Goal: Use online tool/utility: Utilize a website feature to perform a specific function

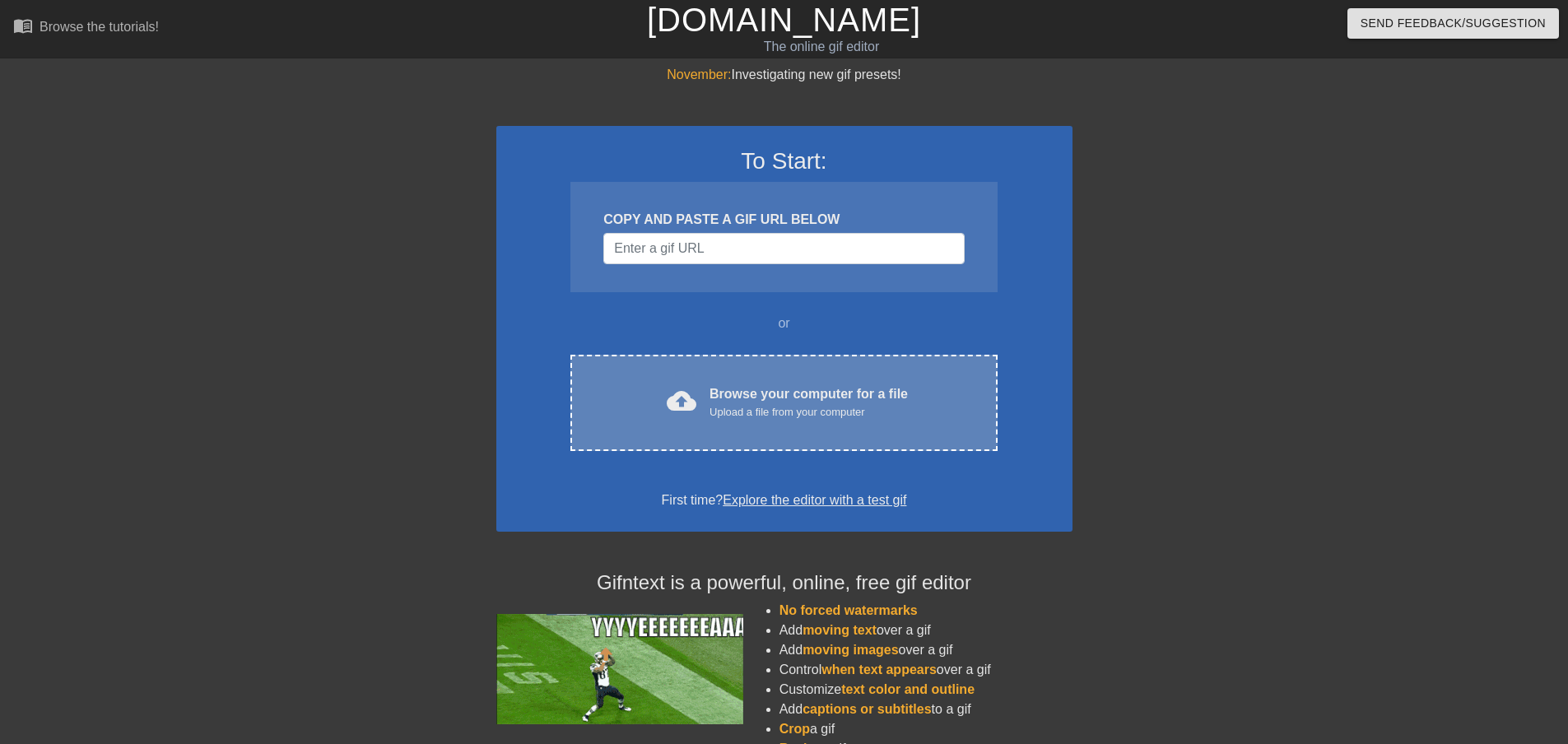
click at [803, 414] on div "Upload a file from your computer" at bounding box center [808, 413] width 198 height 17
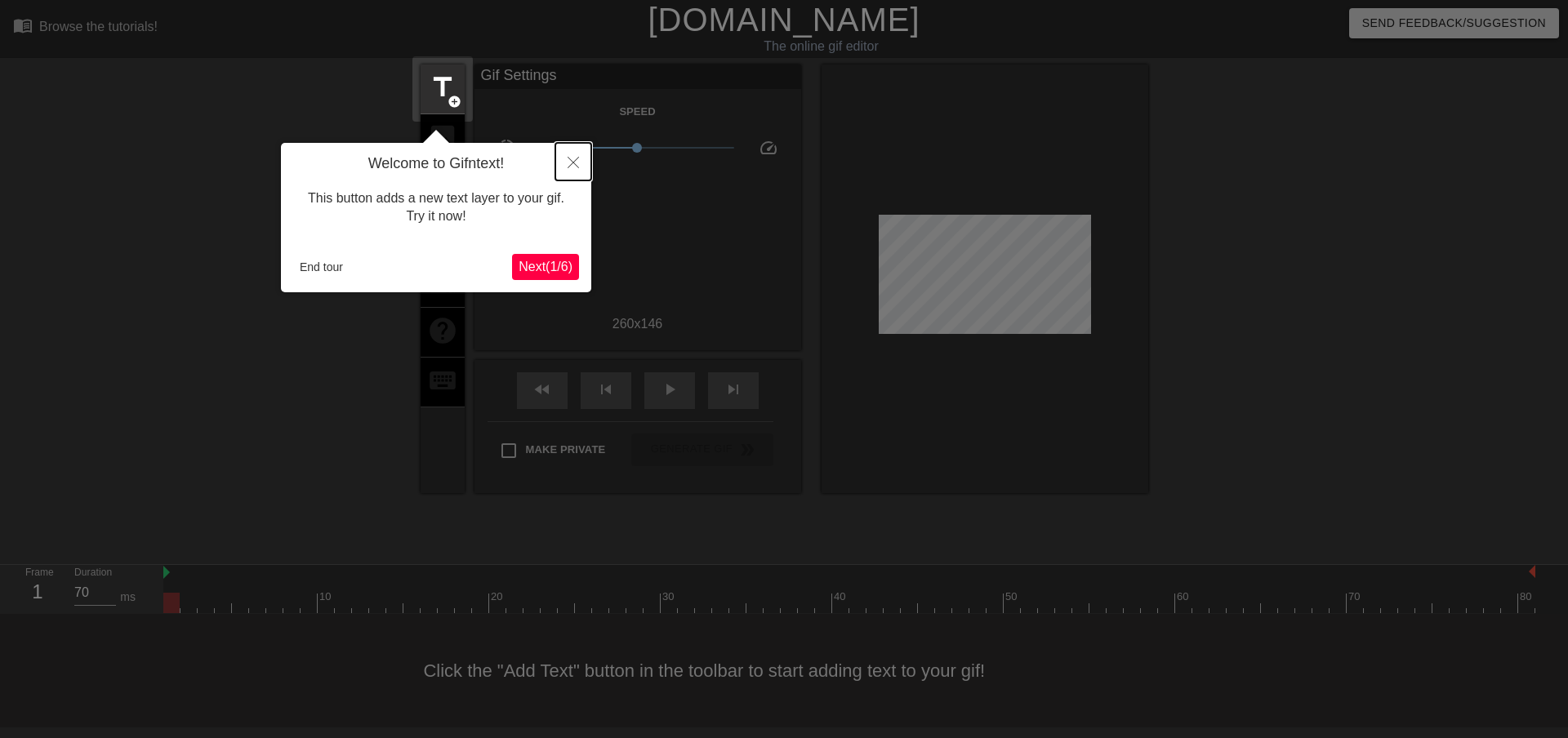
click at [574, 161] on icon "Close" at bounding box center [573, 162] width 11 height 11
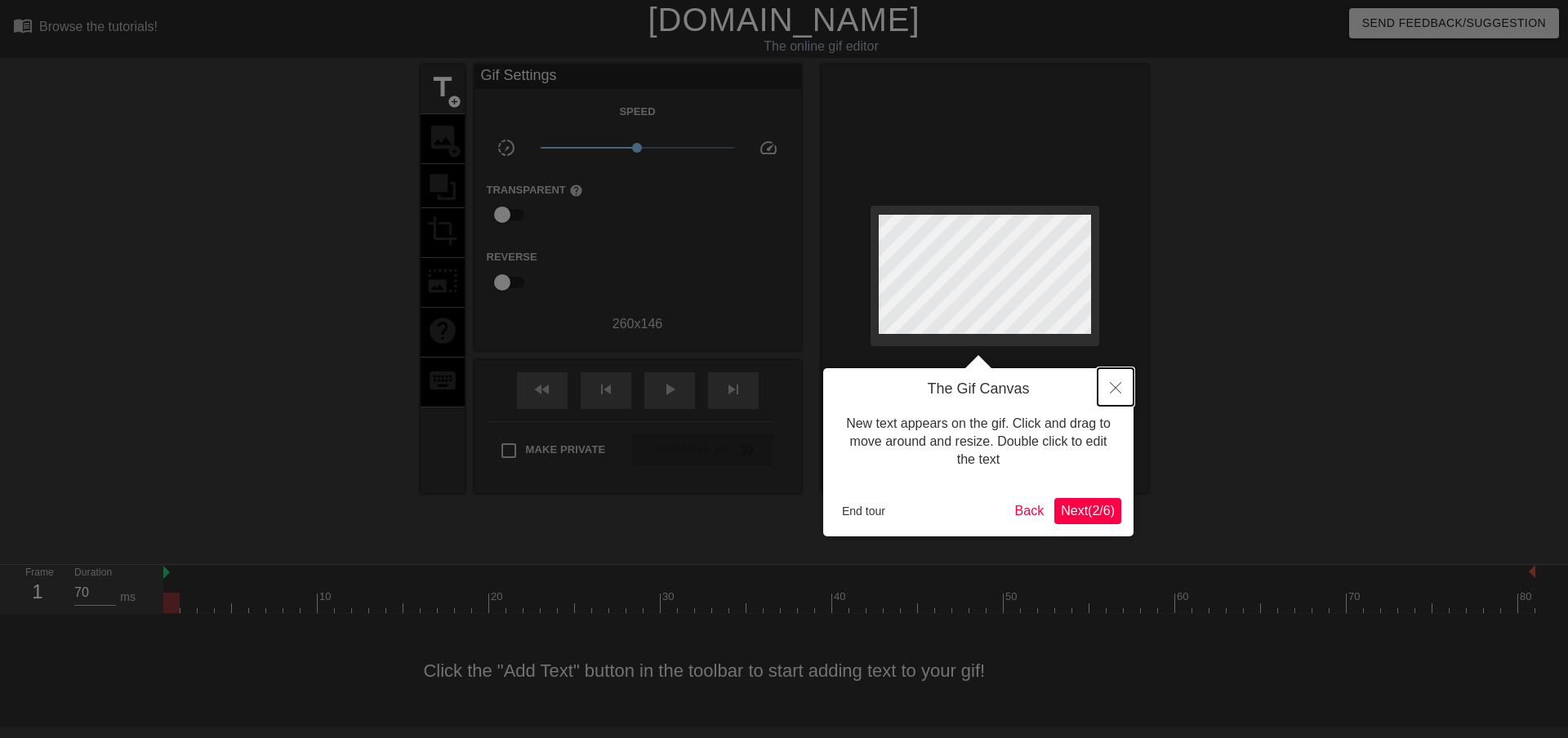
click at [1119, 386] on icon "Close" at bounding box center [1116, 387] width 11 height 11
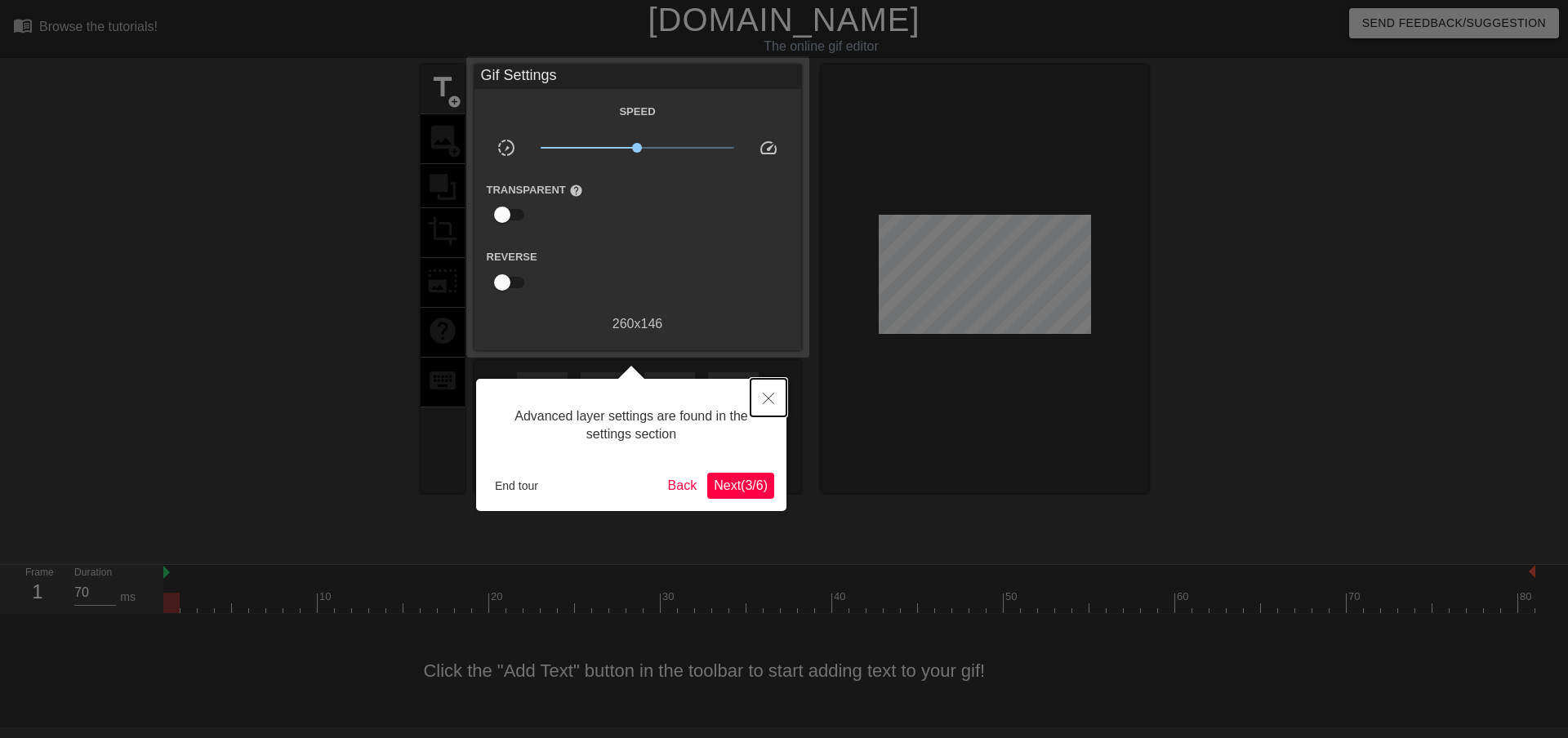
click at [771, 399] on icon "Close" at bounding box center [769, 399] width 11 height 11
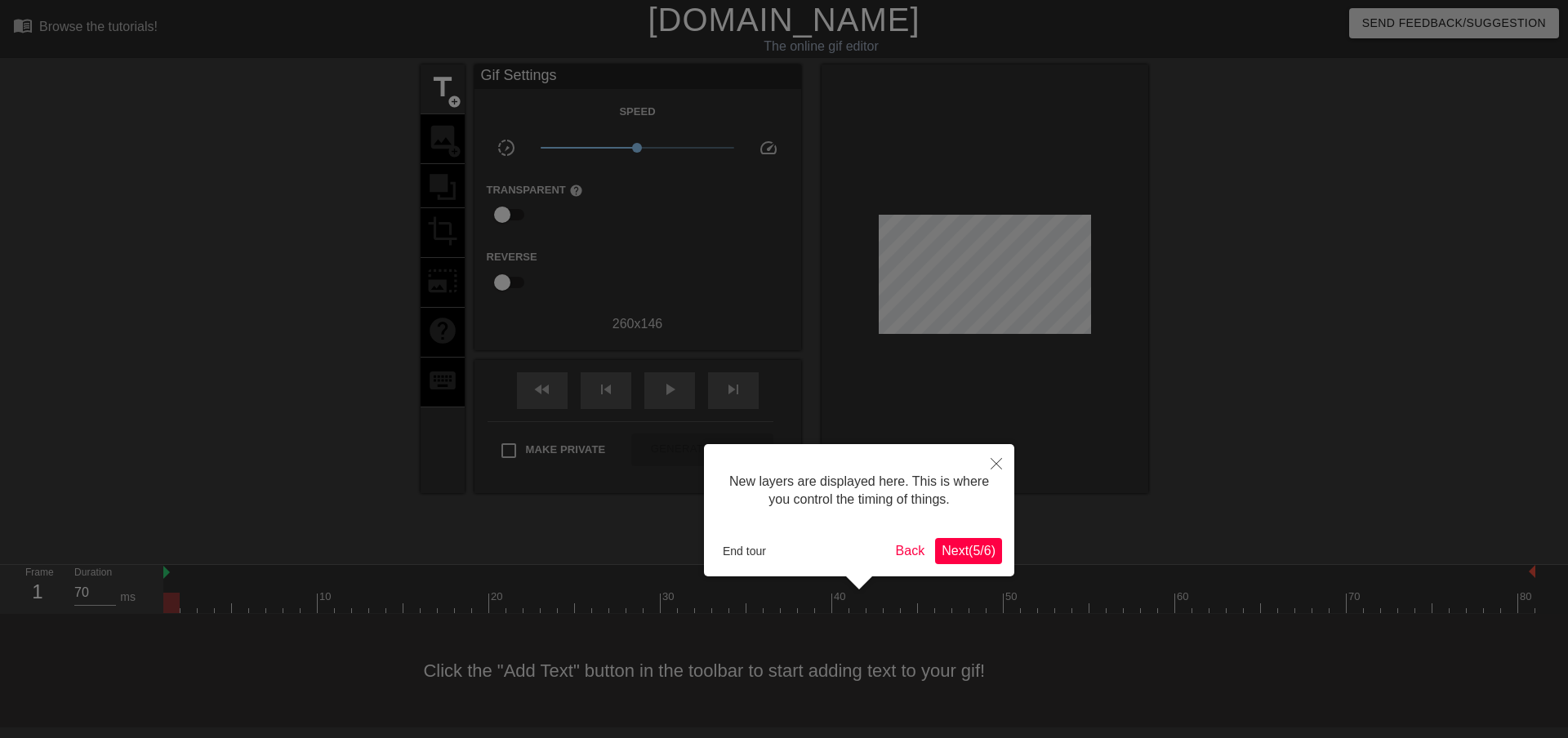
scroll to position [14, 0]
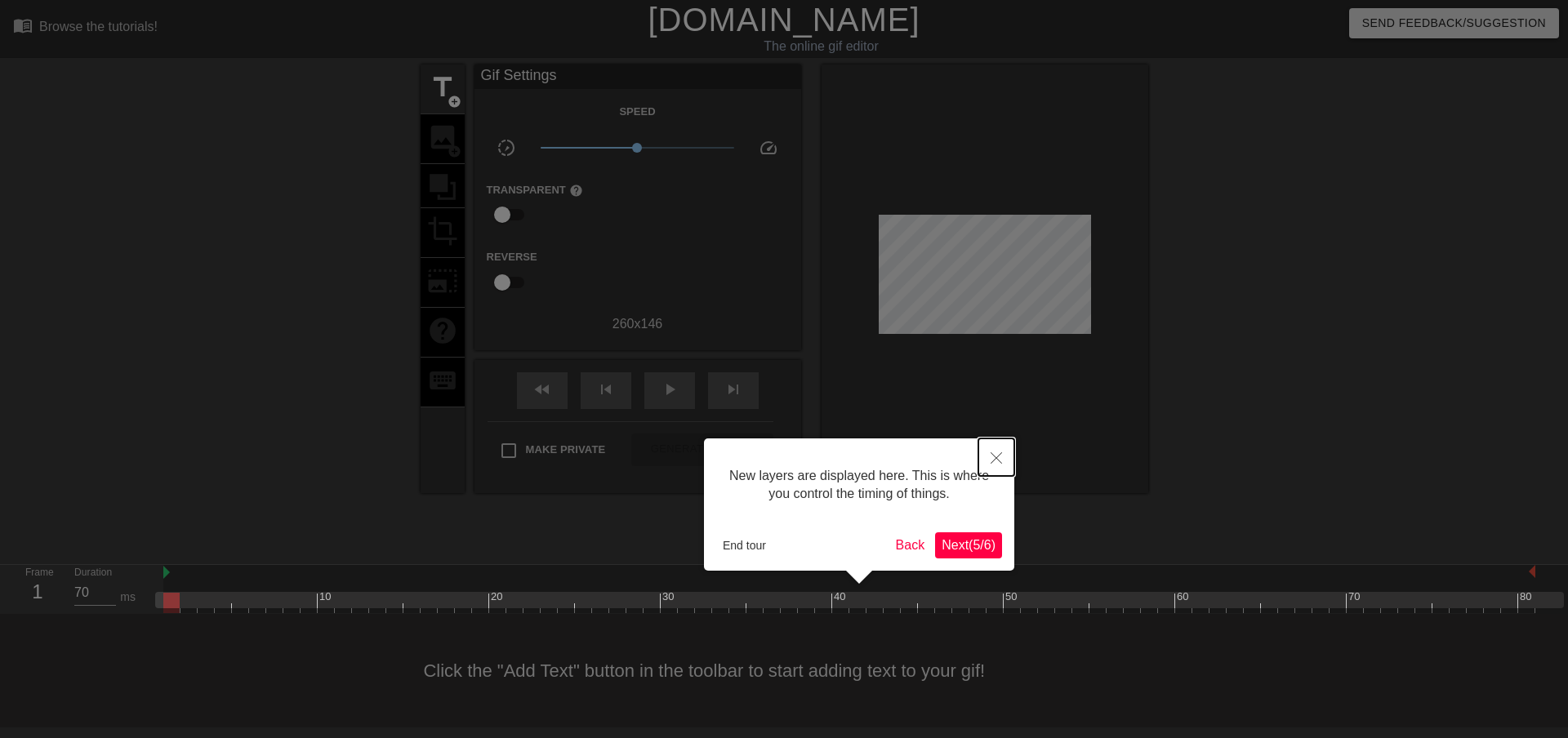
click at [995, 455] on icon "Close" at bounding box center [997, 458] width 11 height 11
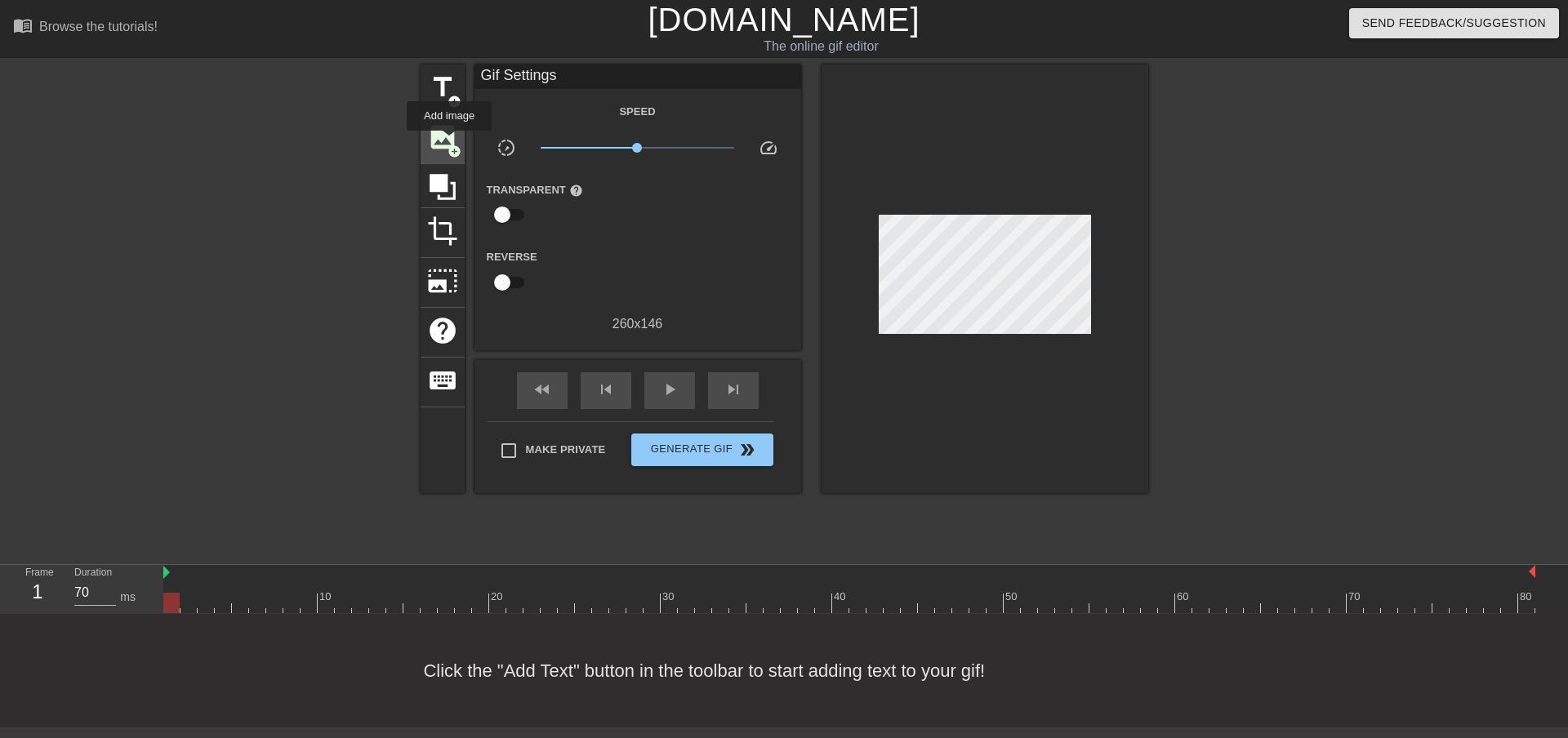
click at [449, 142] on span "image" at bounding box center [443, 137] width 31 height 31
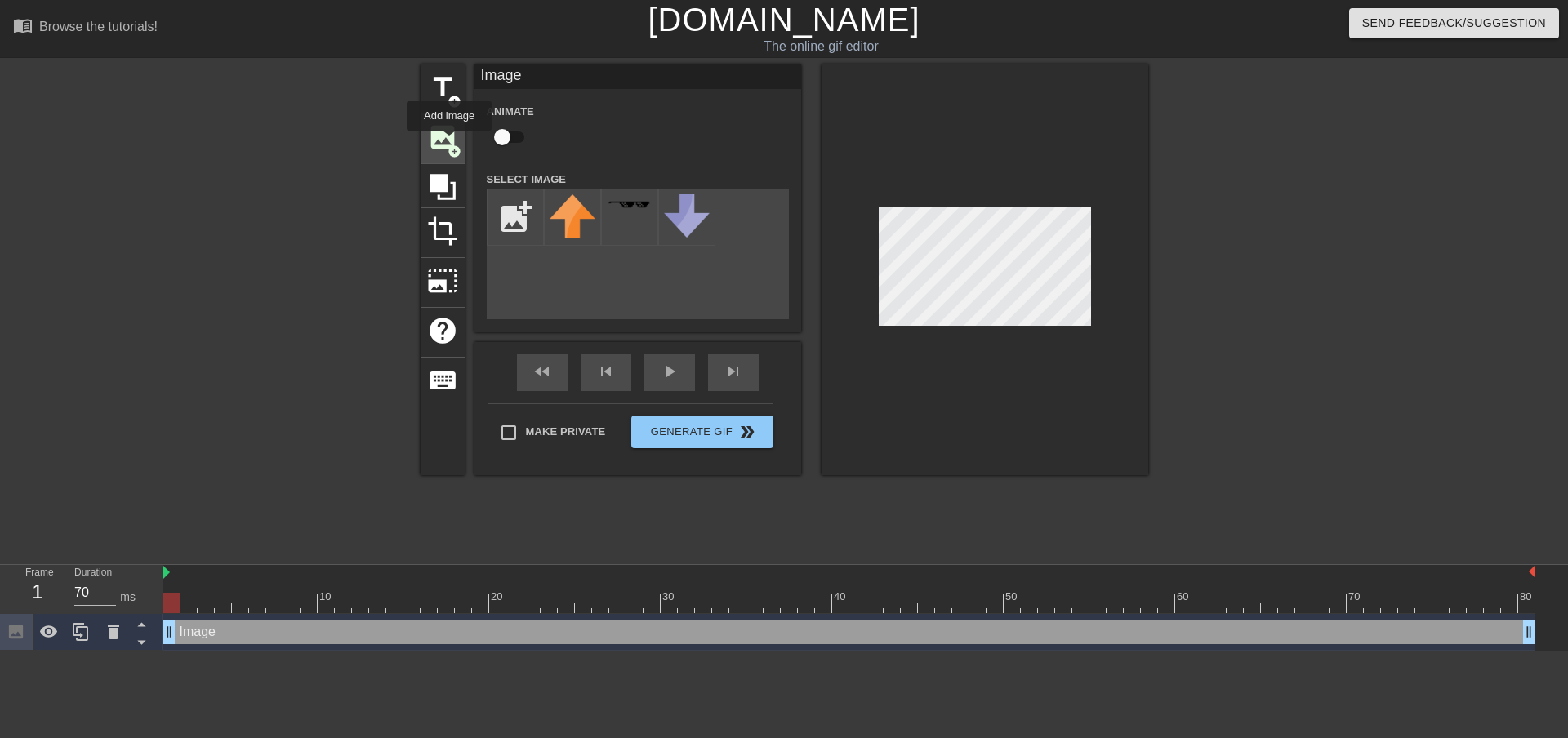
scroll to position [0, 0]
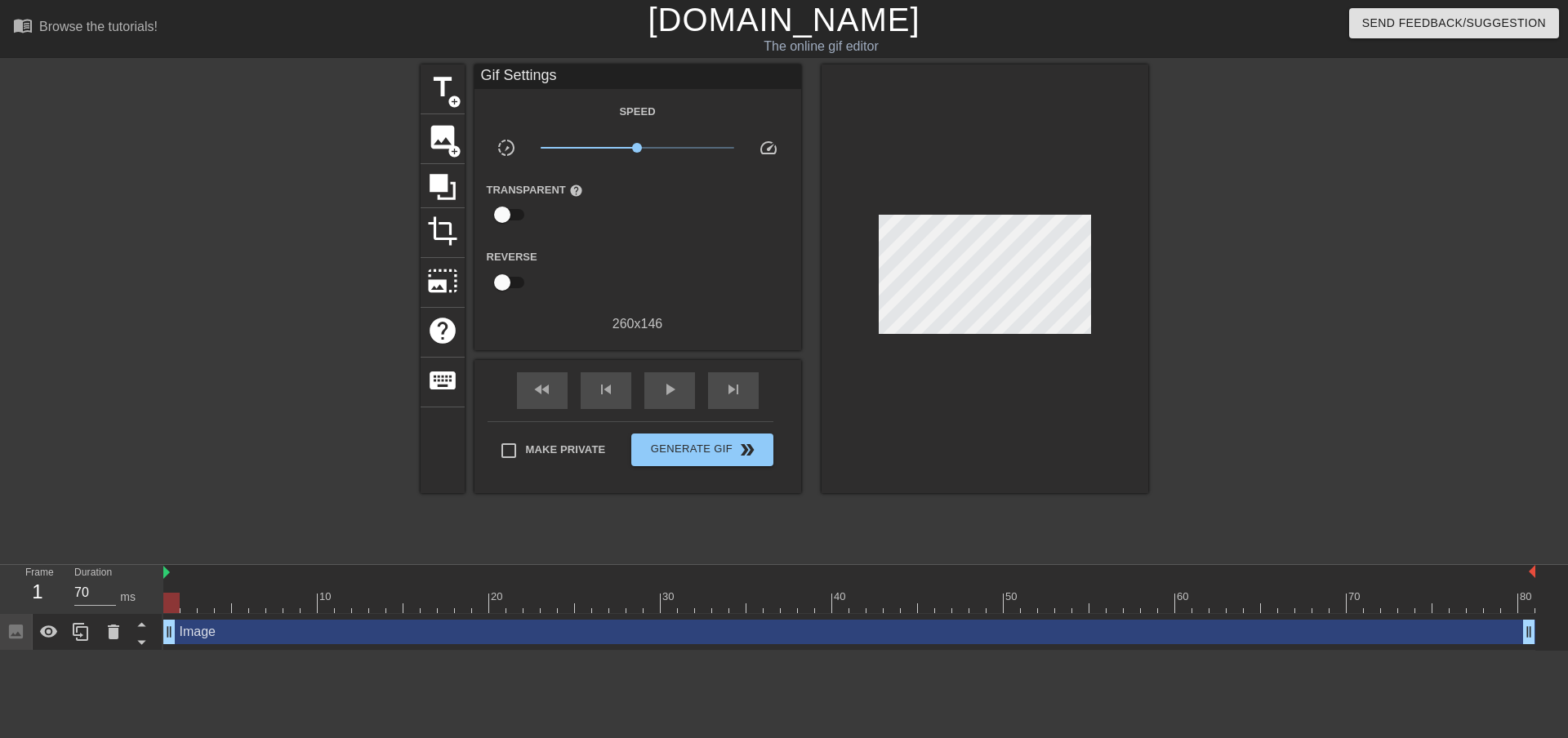
drag, startPoint x: 817, startPoint y: 248, endPoint x: 931, endPoint y: 423, distance: 208.9
click at [931, 423] on div at bounding box center [985, 279] width 327 height 429
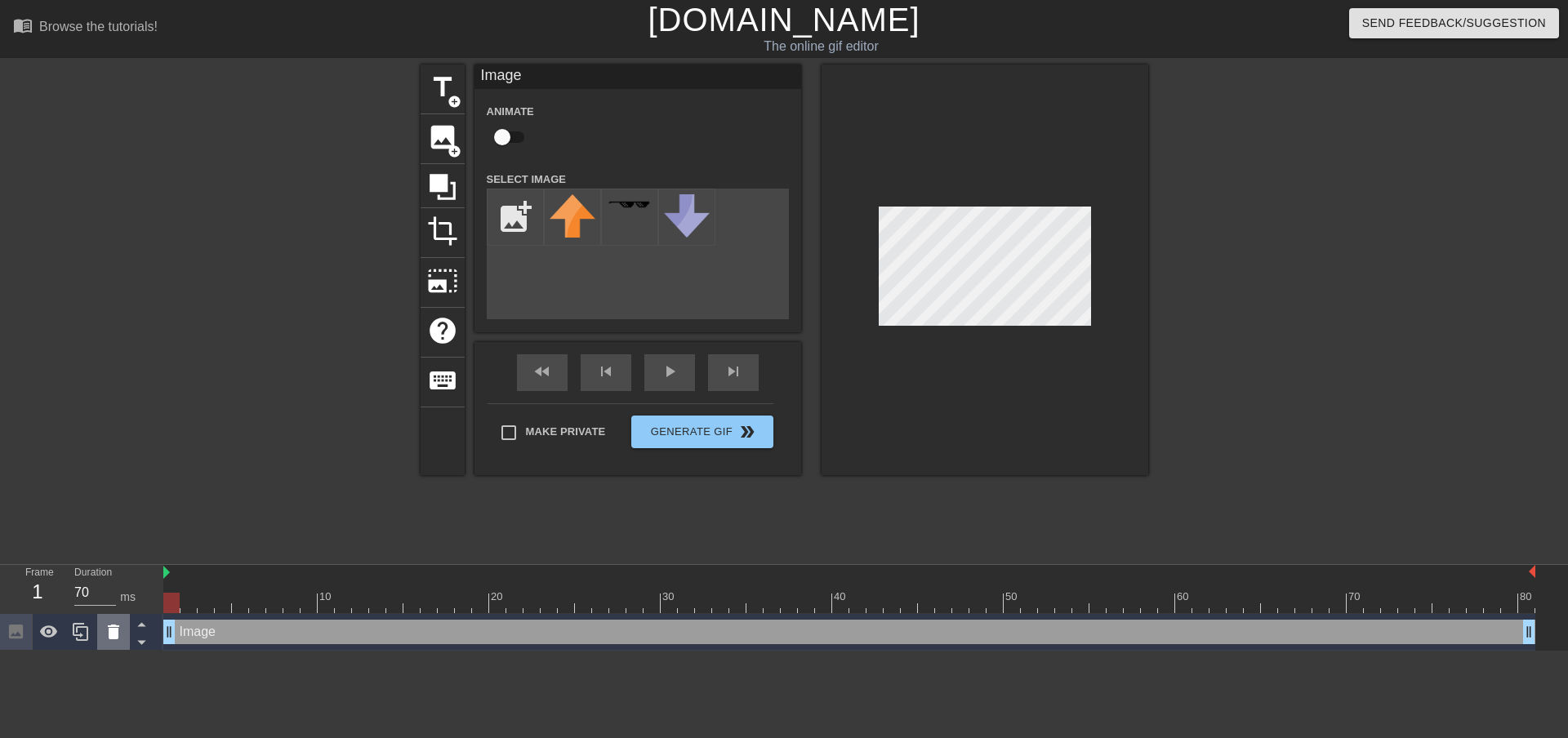
click at [108, 628] on icon at bounding box center [114, 632] width 11 height 15
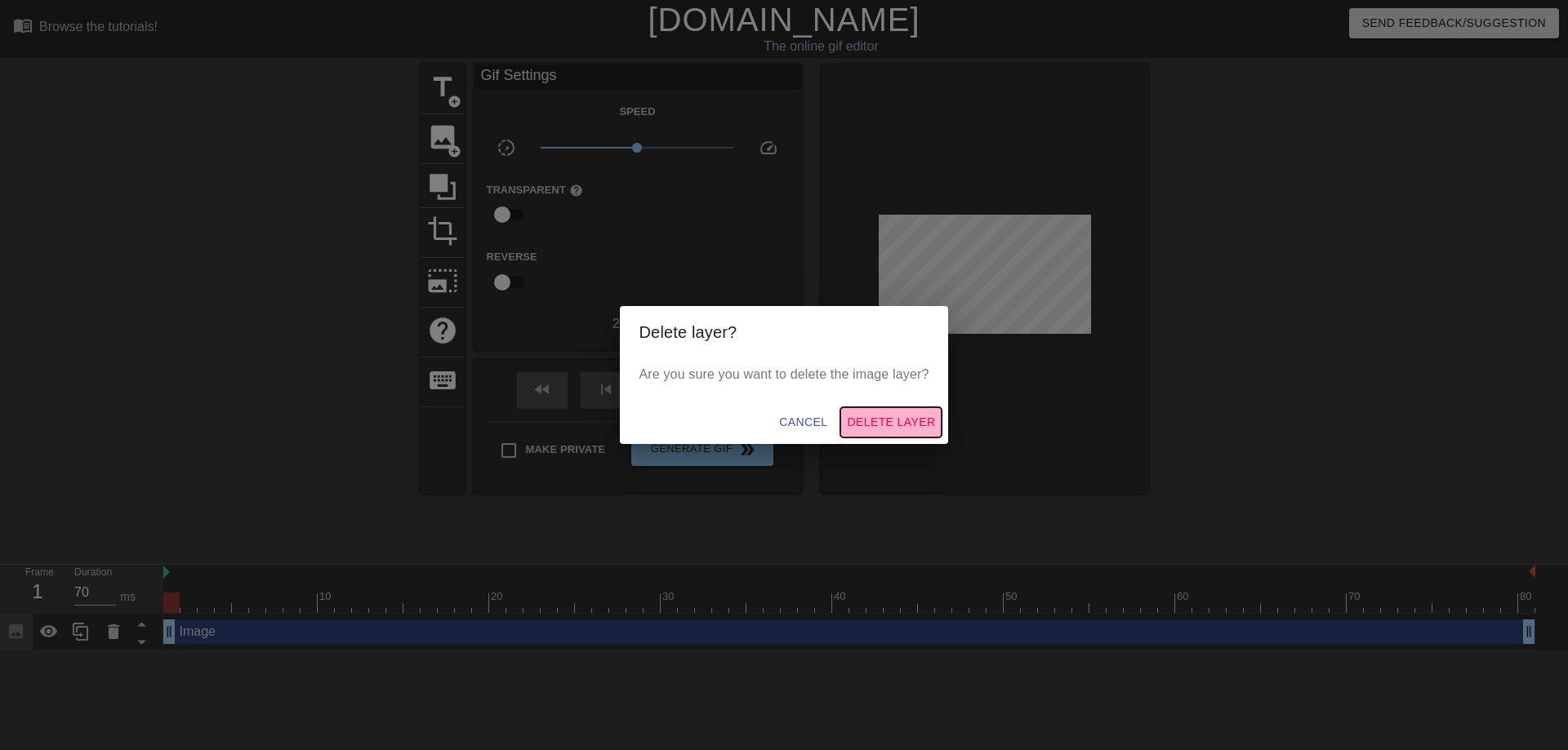
click at [877, 423] on span "Delete Layer" at bounding box center [892, 423] width 89 height 20
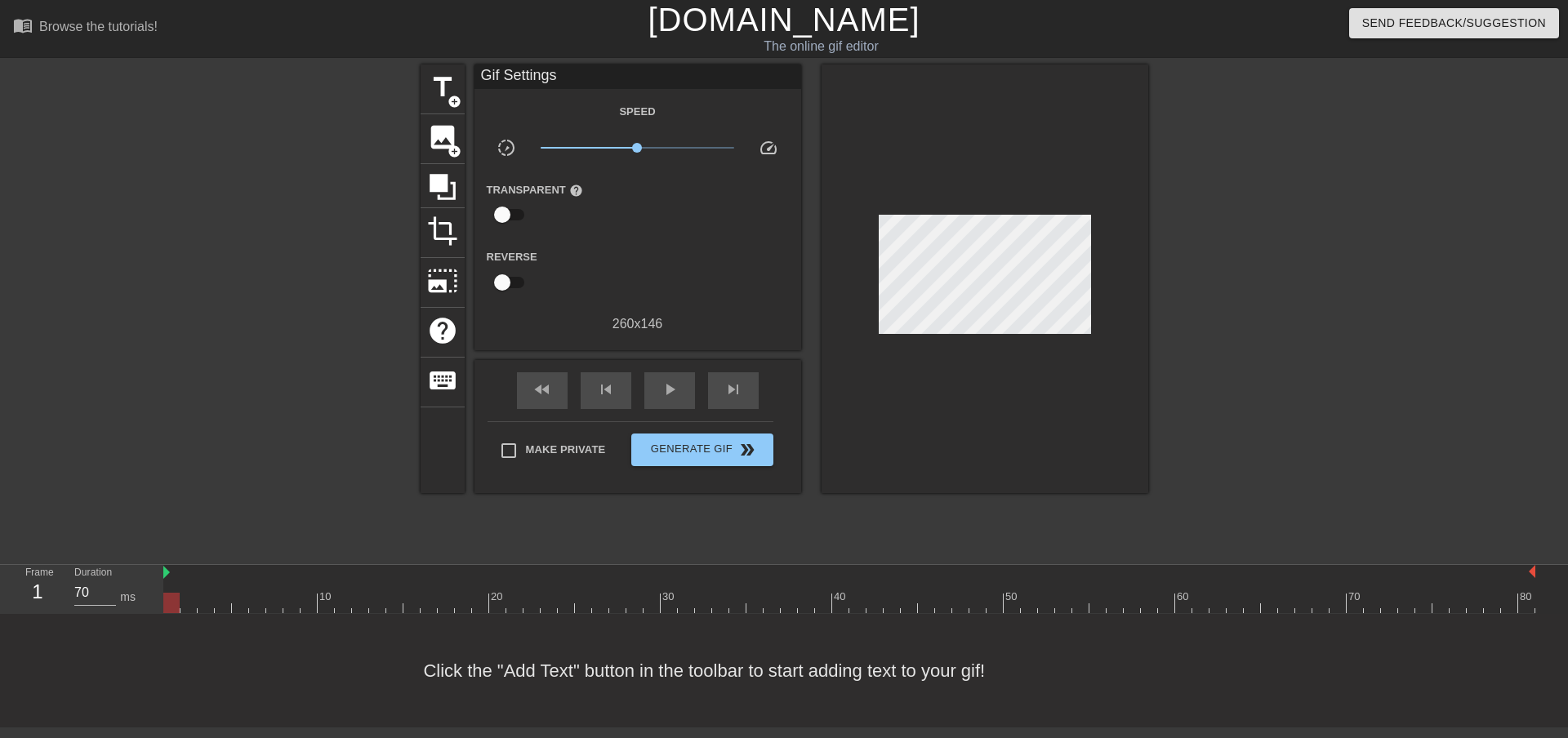
click at [706, 244] on div "Speed slow_motion_video x1.00 speed Transparent help Reverse 260 x 146" at bounding box center [637, 218] width 302 height 232
click at [439, 138] on span "image" at bounding box center [443, 137] width 31 height 31
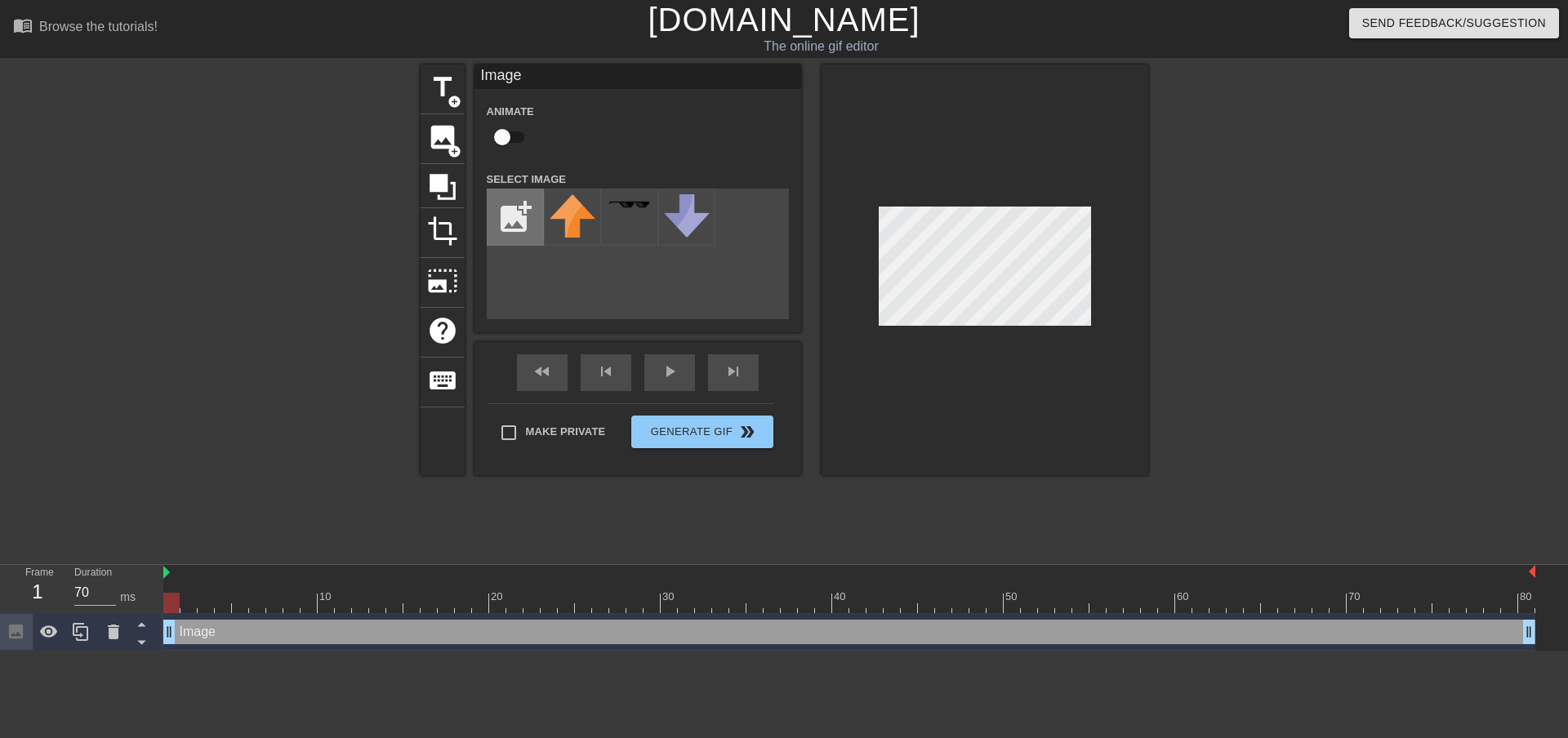
click at [524, 217] on input "file" at bounding box center [515, 217] width 55 height 55
type input "C:\fakepath\Thanatos.png"
click at [111, 628] on icon at bounding box center [114, 632] width 11 height 15
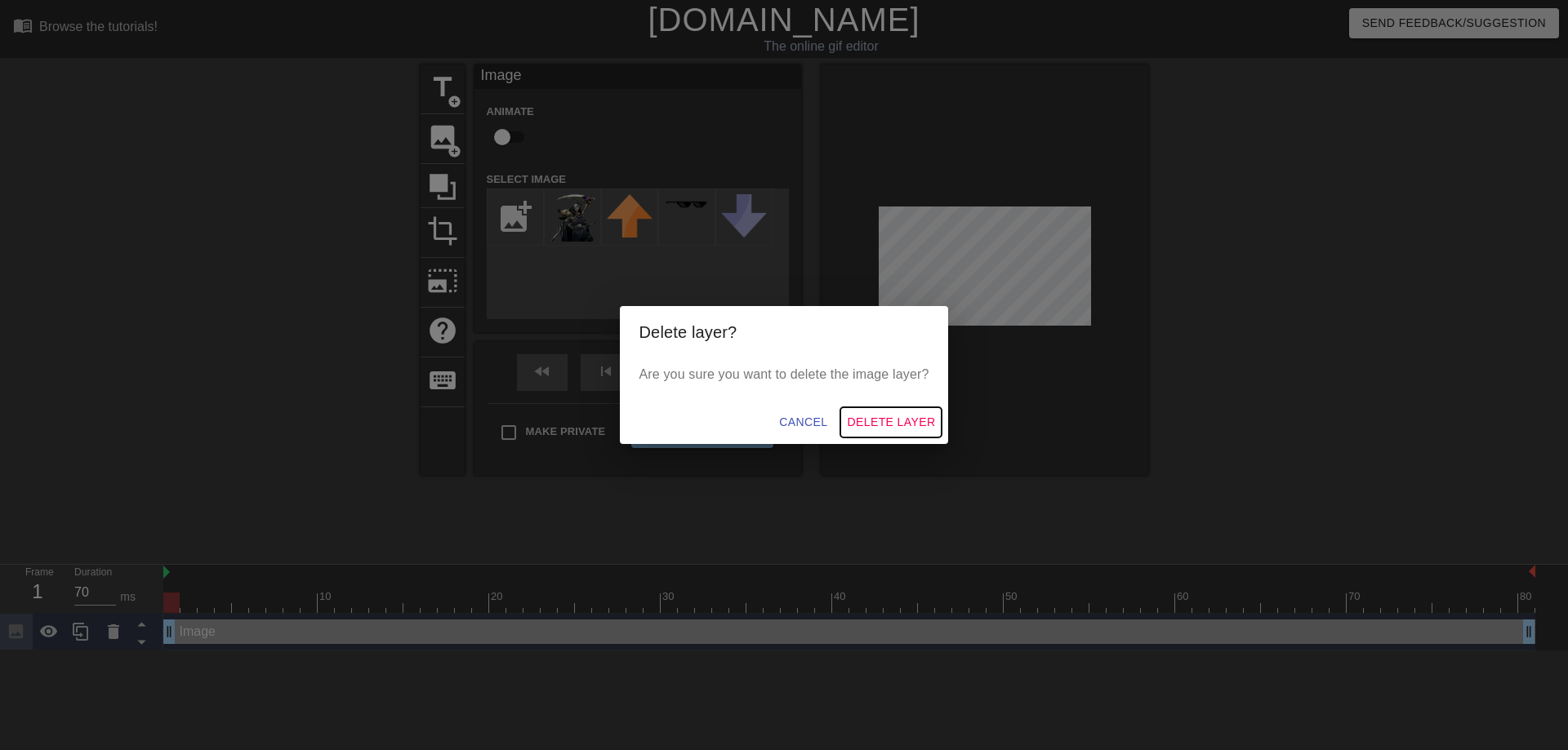
click at [879, 421] on span "Delete Layer" at bounding box center [892, 423] width 89 height 20
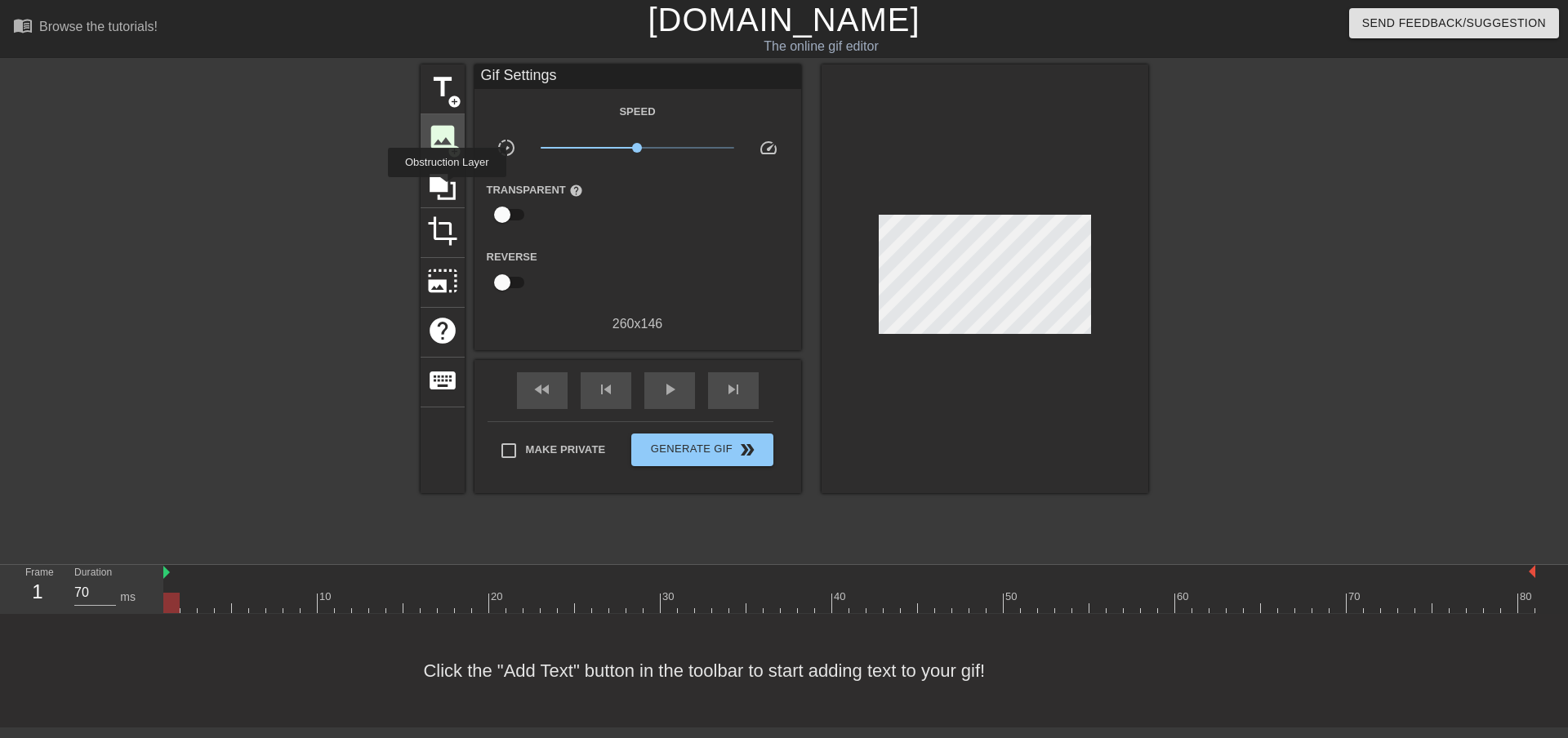
click at [432, 131] on span "image" at bounding box center [443, 137] width 31 height 31
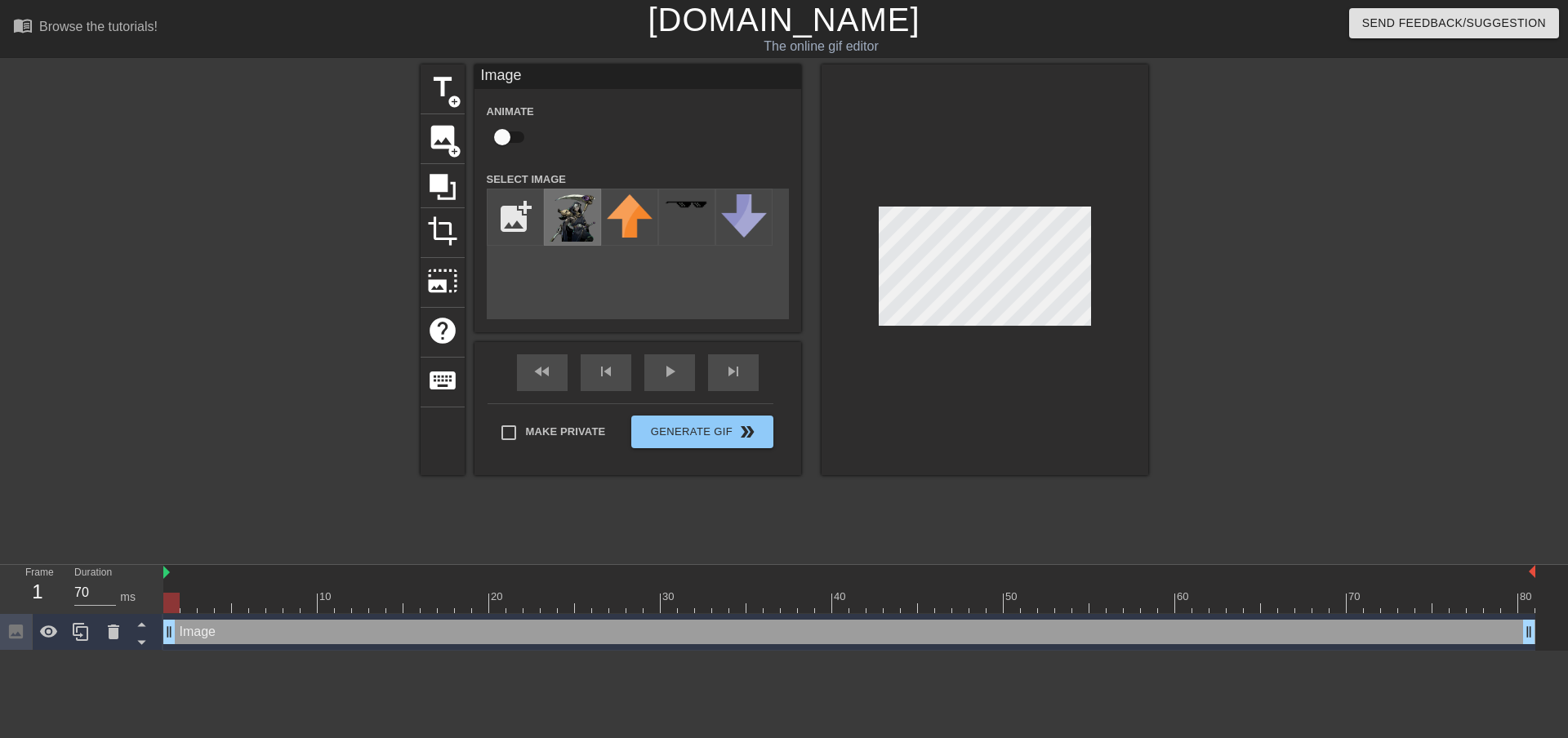
click at [591, 217] on img at bounding box center [573, 218] width 46 height 47
click at [449, 223] on span "crop" at bounding box center [443, 232] width 31 height 31
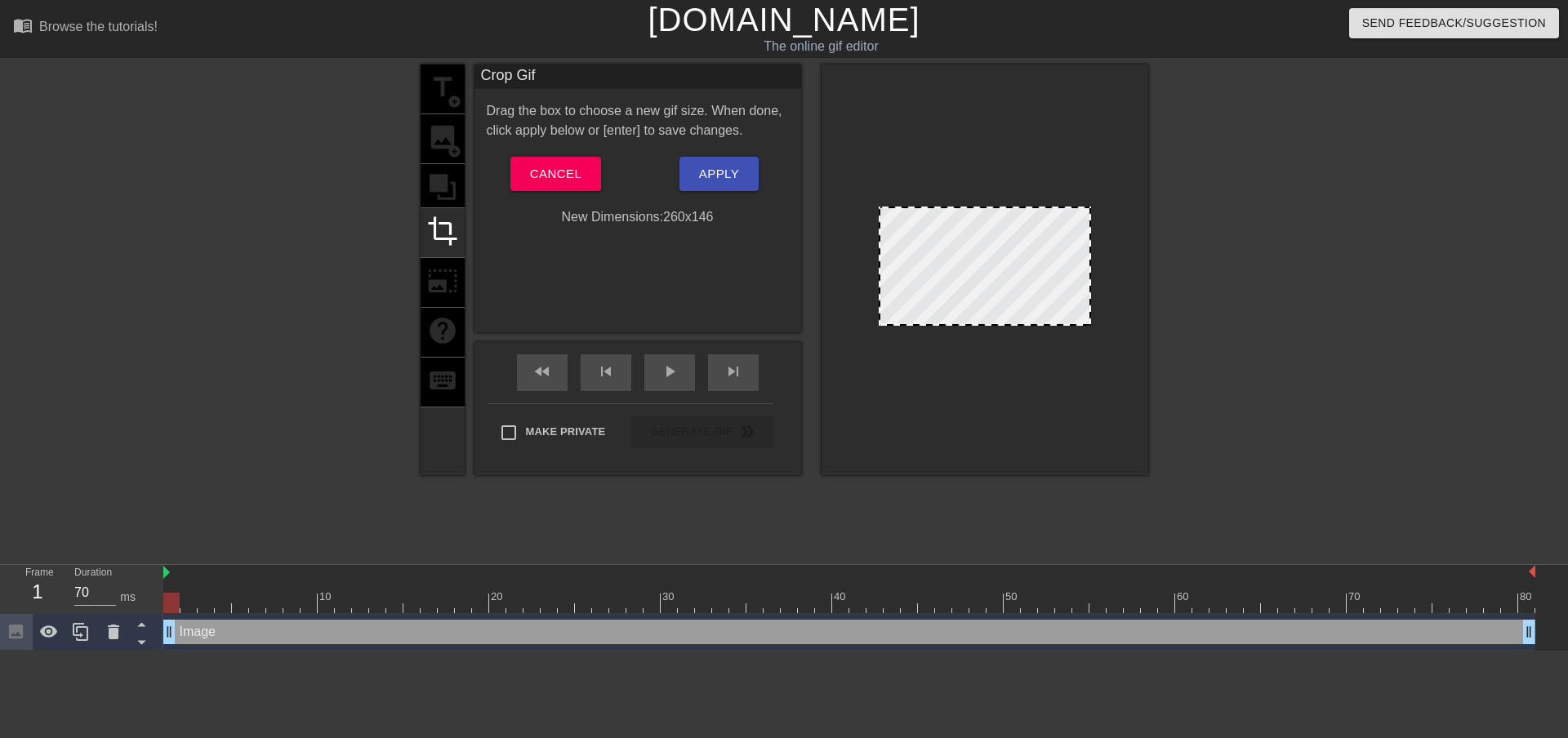
click at [451, 187] on div "title add_circle image add_circle crop photo_size_select_large help keyboard" at bounding box center [443, 269] width 44 height 411
click at [541, 161] on button "Cancel" at bounding box center [556, 173] width 90 height 34
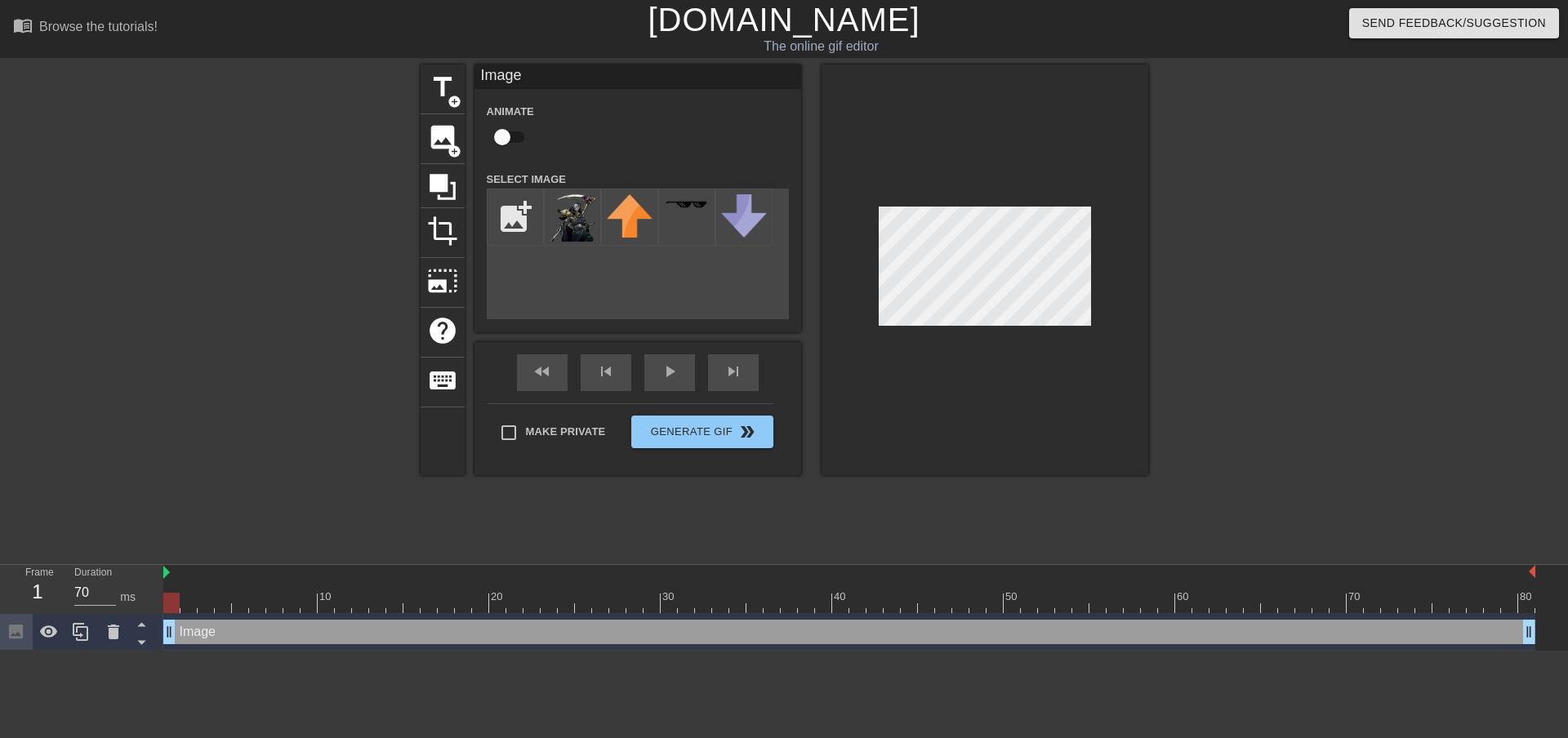
click at [1258, 360] on div at bounding box center [1291, 309] width 245 height 490
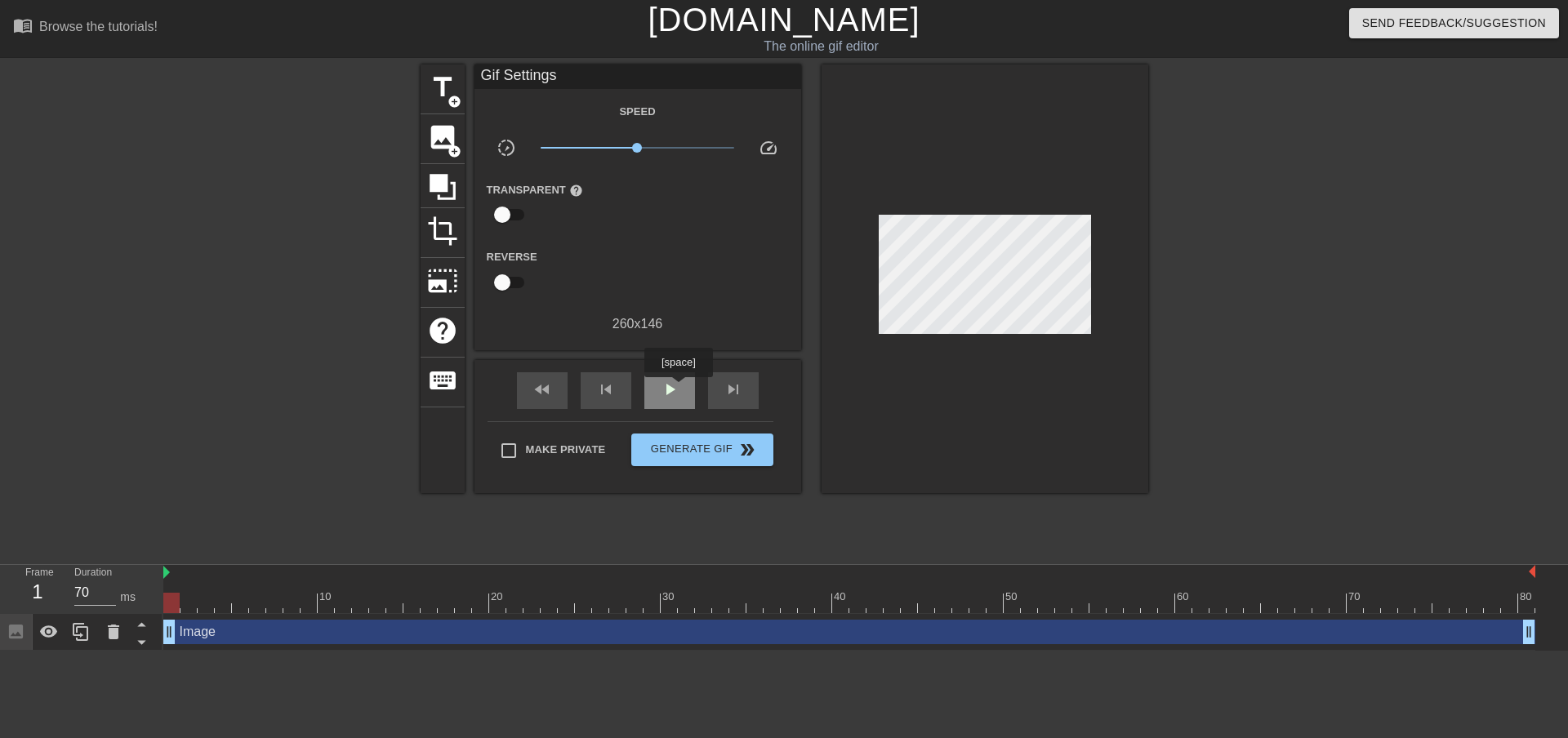
click at [678, 388] on span "play_arrow" at bounding box center [669, 389] width 19 height 19
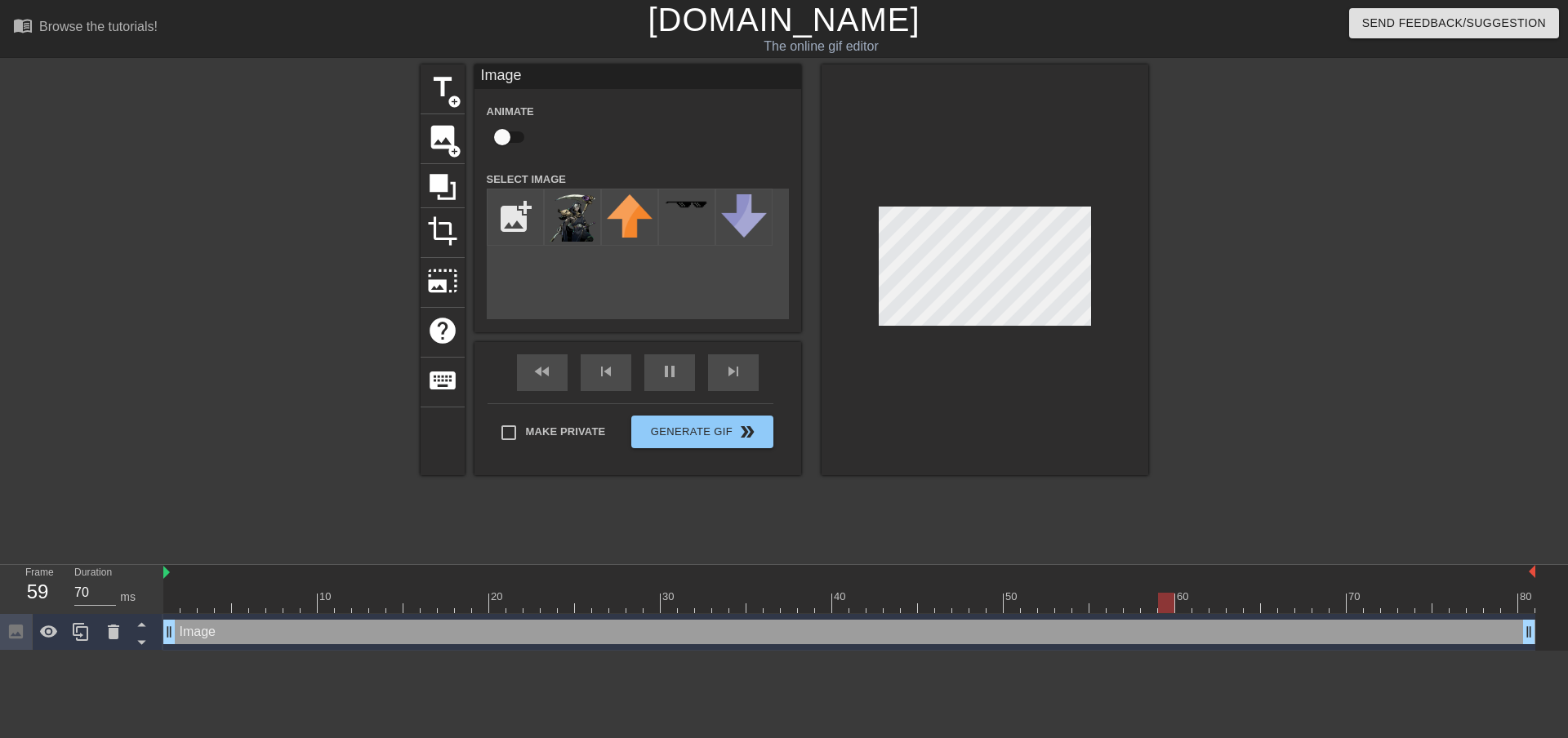
click at [1183, 257] on div at bounding box center [1291, 309] width 245 height 490
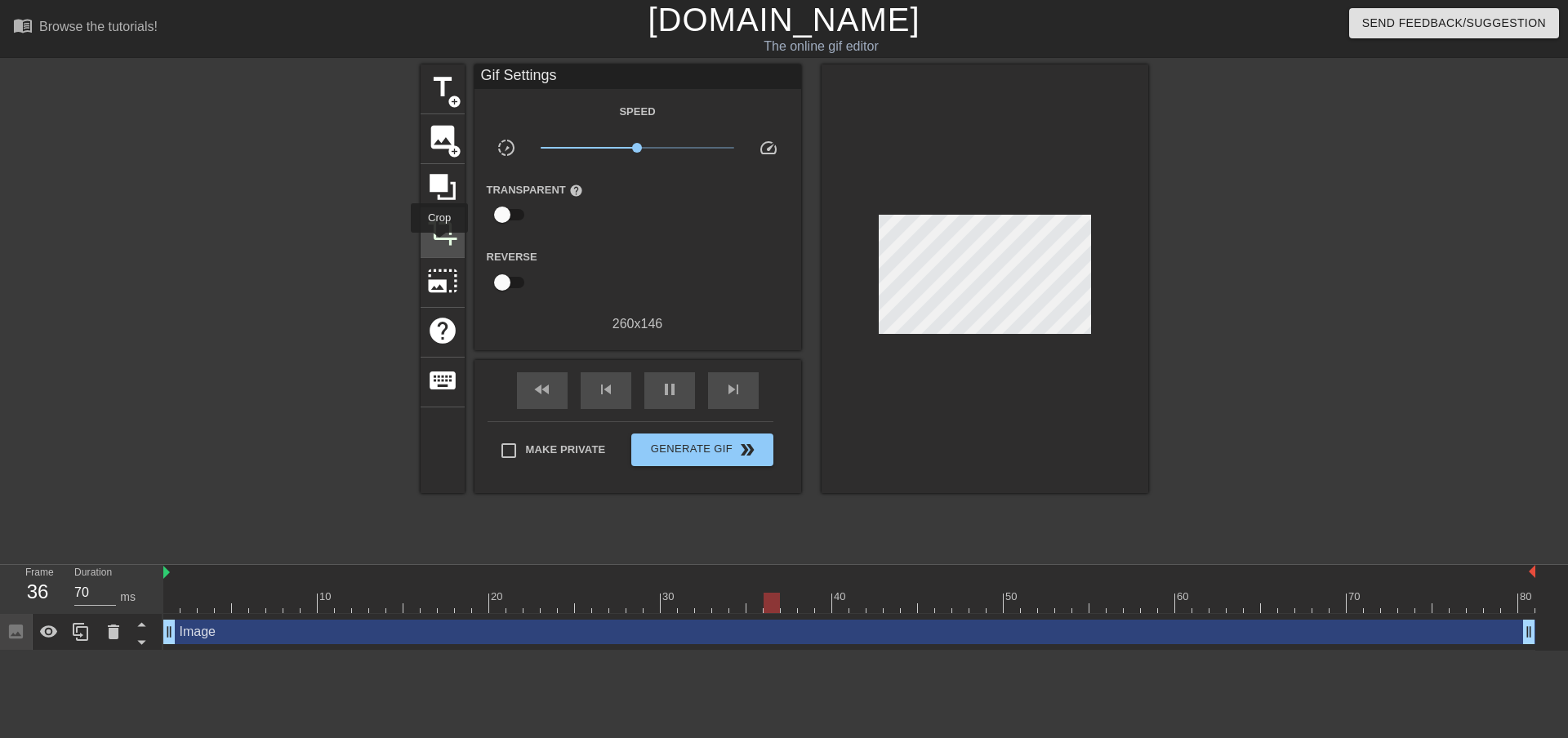
click at [439, 244] on span "crop" at bounding box center [443, 232] width 31 height 31
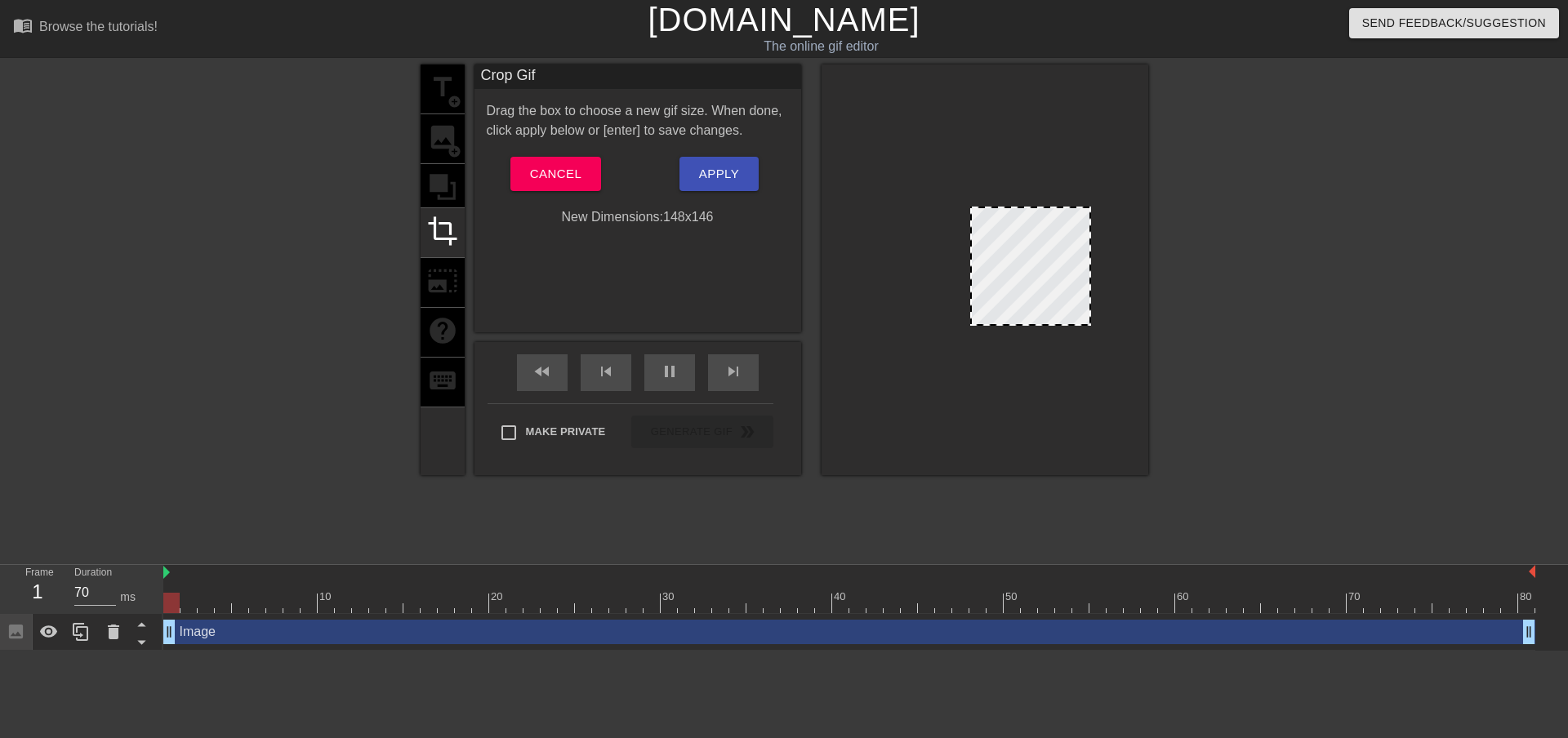
drag, startPoint x: 878, startPoint y: 315, endPoint x: 970, endPoint y: 268, distance: 103.3
click at [970, 268] on div at bounding box center [972, 267] width 8 height 116
drag, startPoint x: 1032, startPoint y: 319, endPoint x: 1038, endPoint y: 292, distance: 27.7
click at [1044, 266] on div at bounding box center [1030, 253] width 121 height 92
click at [1040, 257] on div at bounding box center [1030, 253] width 121 height 92
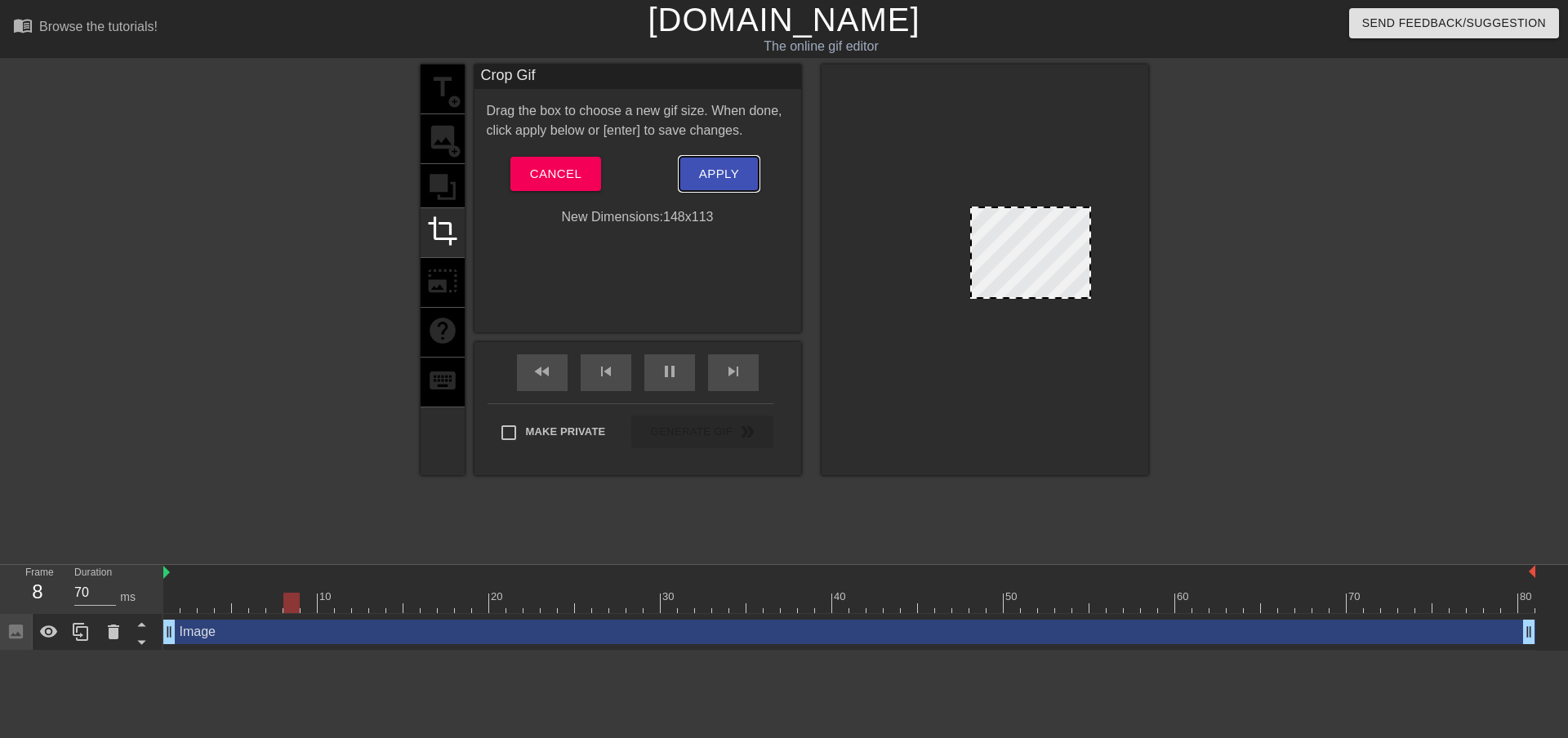
click at [701, 172] on span "Apply" at bounding box center [719, 173] width 40 height 21
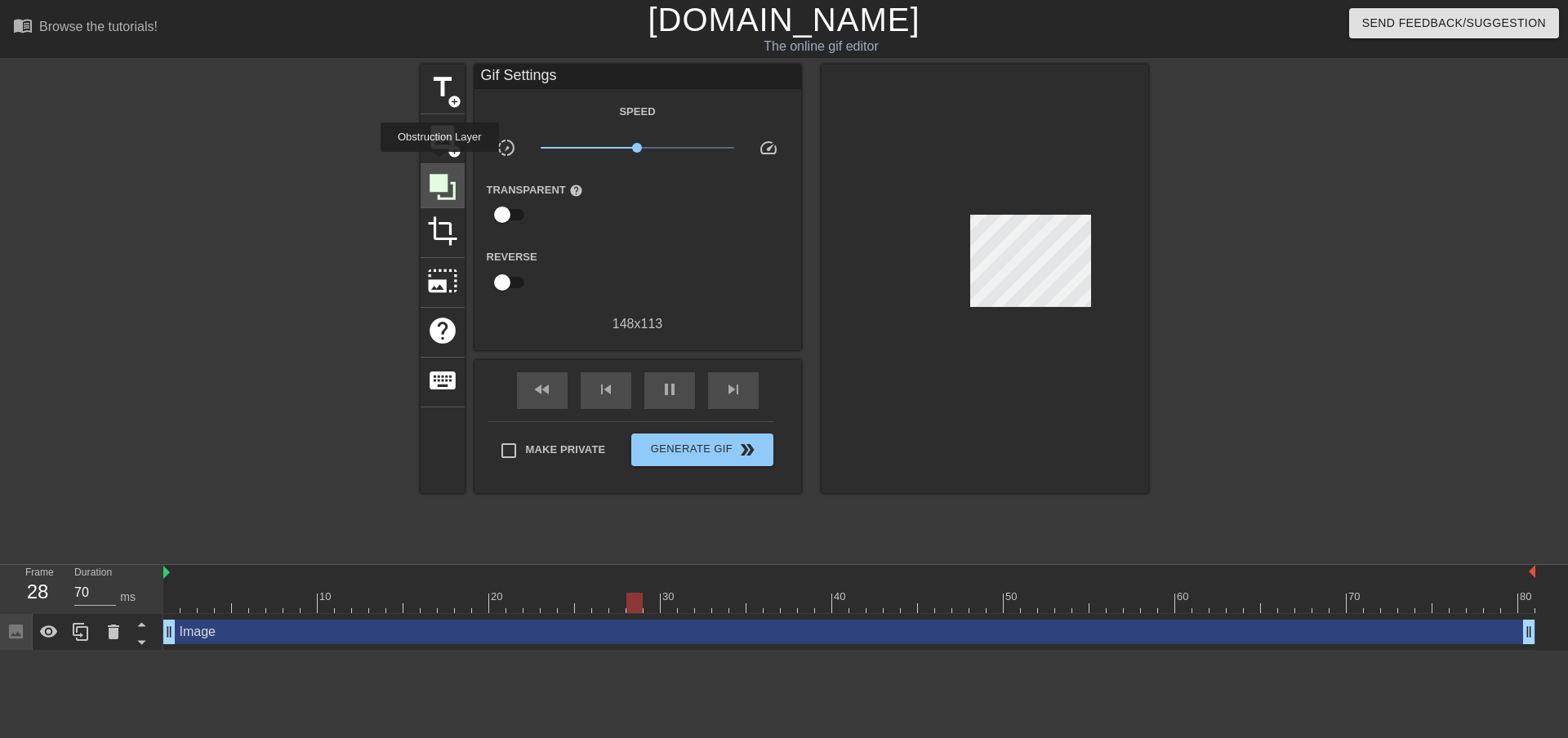
click at [439, 164] on div at bounding box center [443, 186] width 44 height 44
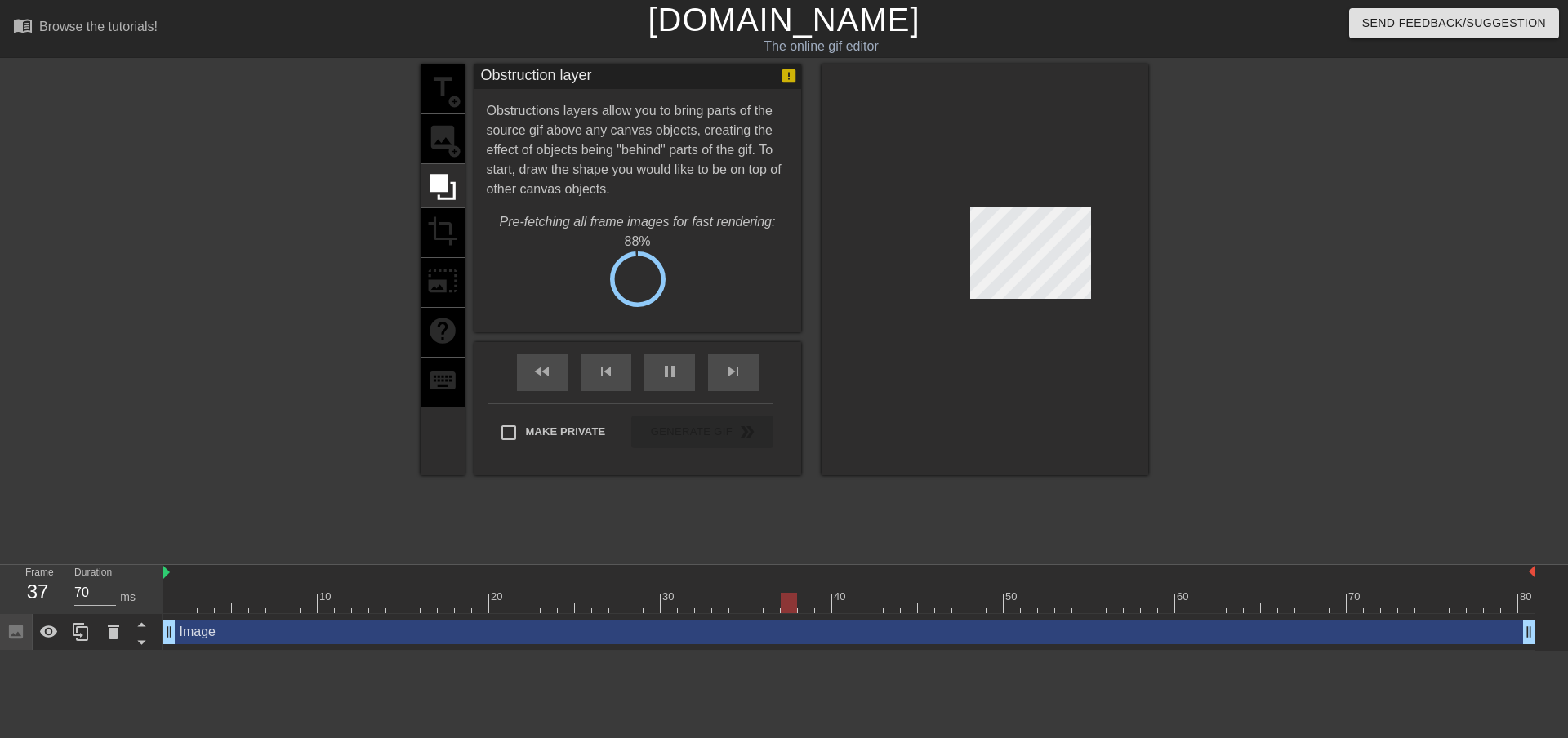
click at [443, 146] on div "title add_circle image add_circle crop photo_size_select_large help keyboard" at bounding box center [443, 269] width 44 height 411
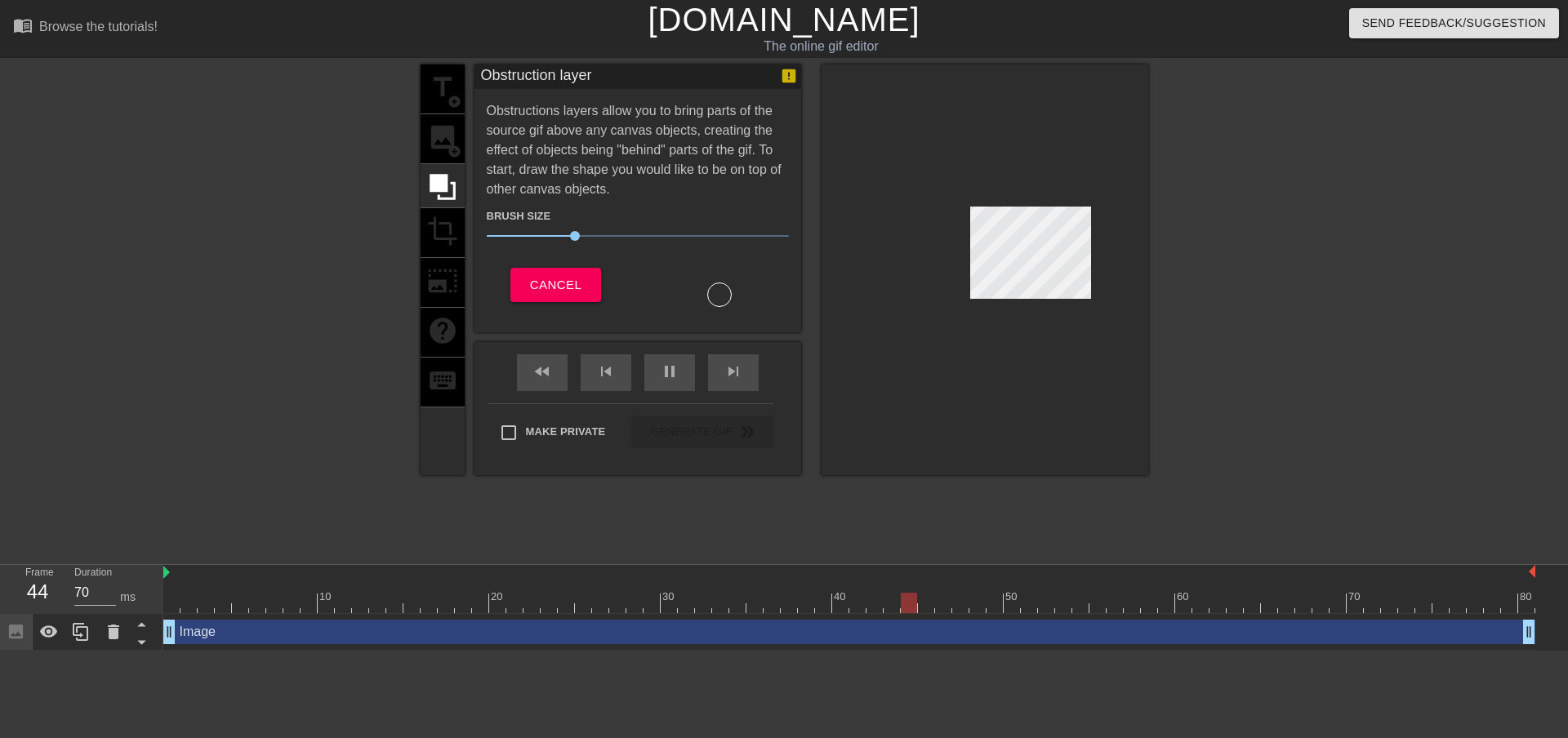
click at [452, 229] on div "title add_circle image add_circle crop photo_size_select_large help keyboard" at bounding box center [443, 269] width 44 height 411
click at [575, 300] on button "Cancel" at bounding box center [556, 284] width 90 height 34
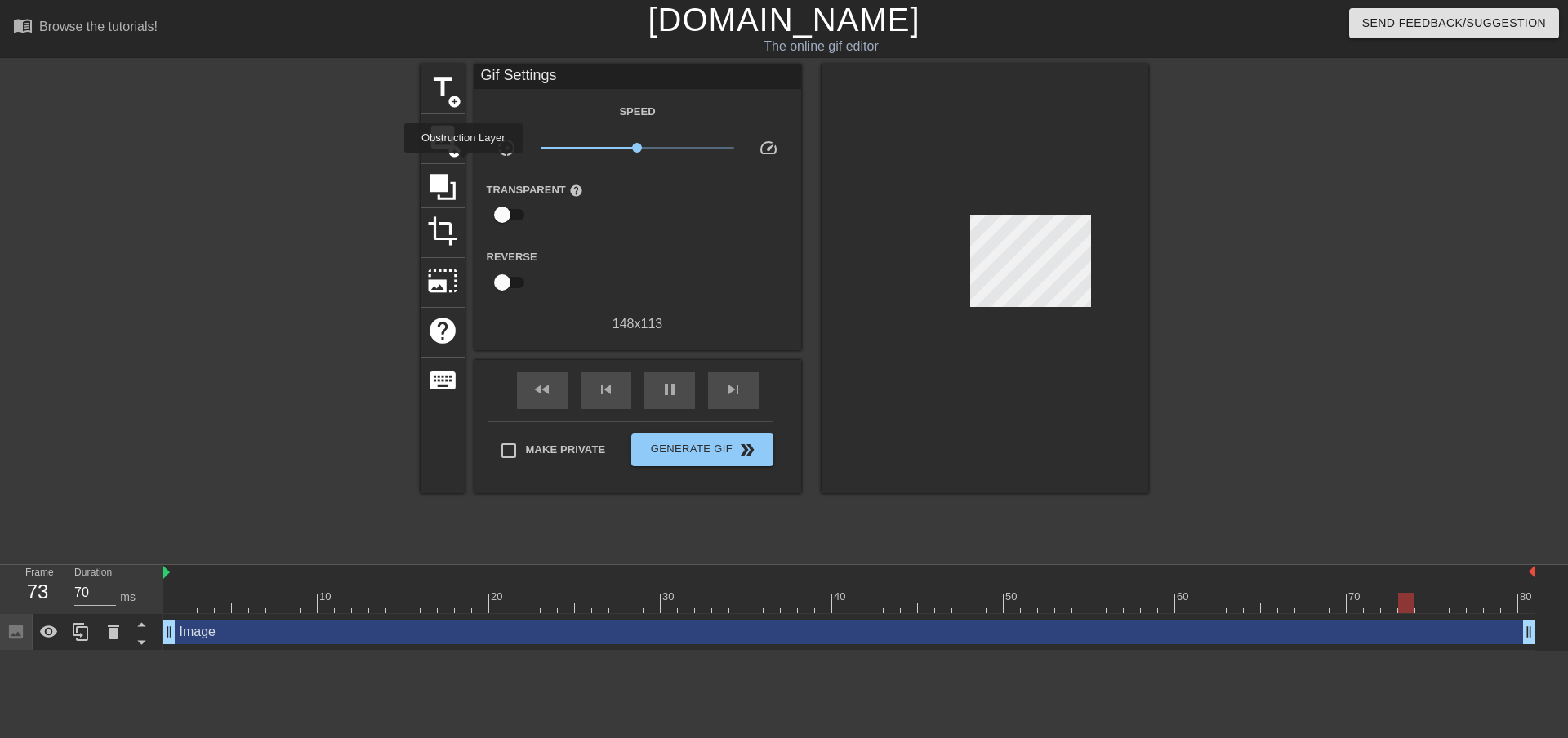
click at [468, 162] on div "title add_circle image add_circle crop photo_size_select_large help keyboard Gi…" at bounding box center [784, 279] width 728 height 429
click at [451, 223] on span "crop" at bounding box center [443, 232] width 31 height 31
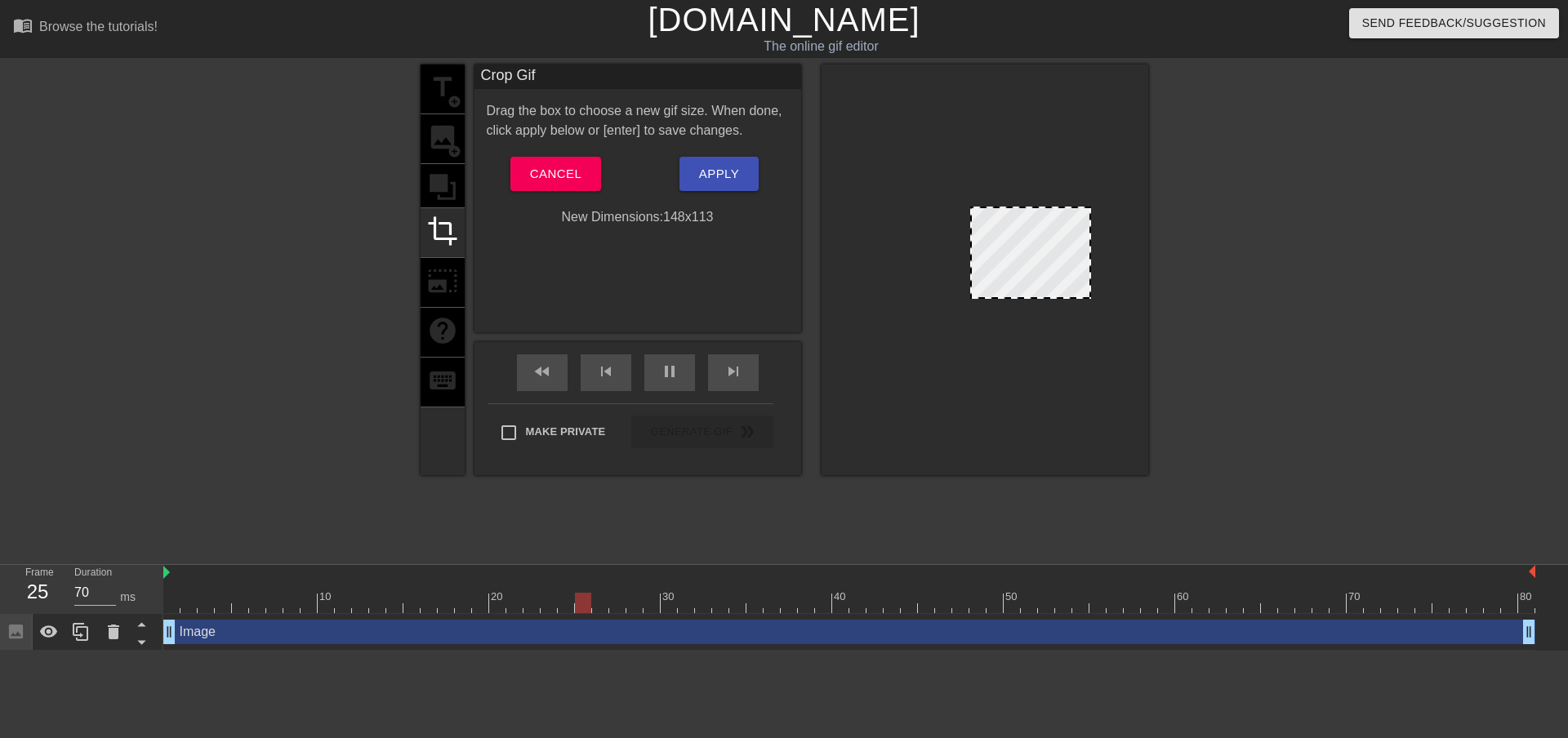
click at [557, 148] on div "Drag the box to choose a new gif size. When done, click apply below or [enter] …" at bounding box center [637, 164] width 302 height 125
click at [544, 179] on span "Cancel" at bounding box center [556, 173] width 52 height 21
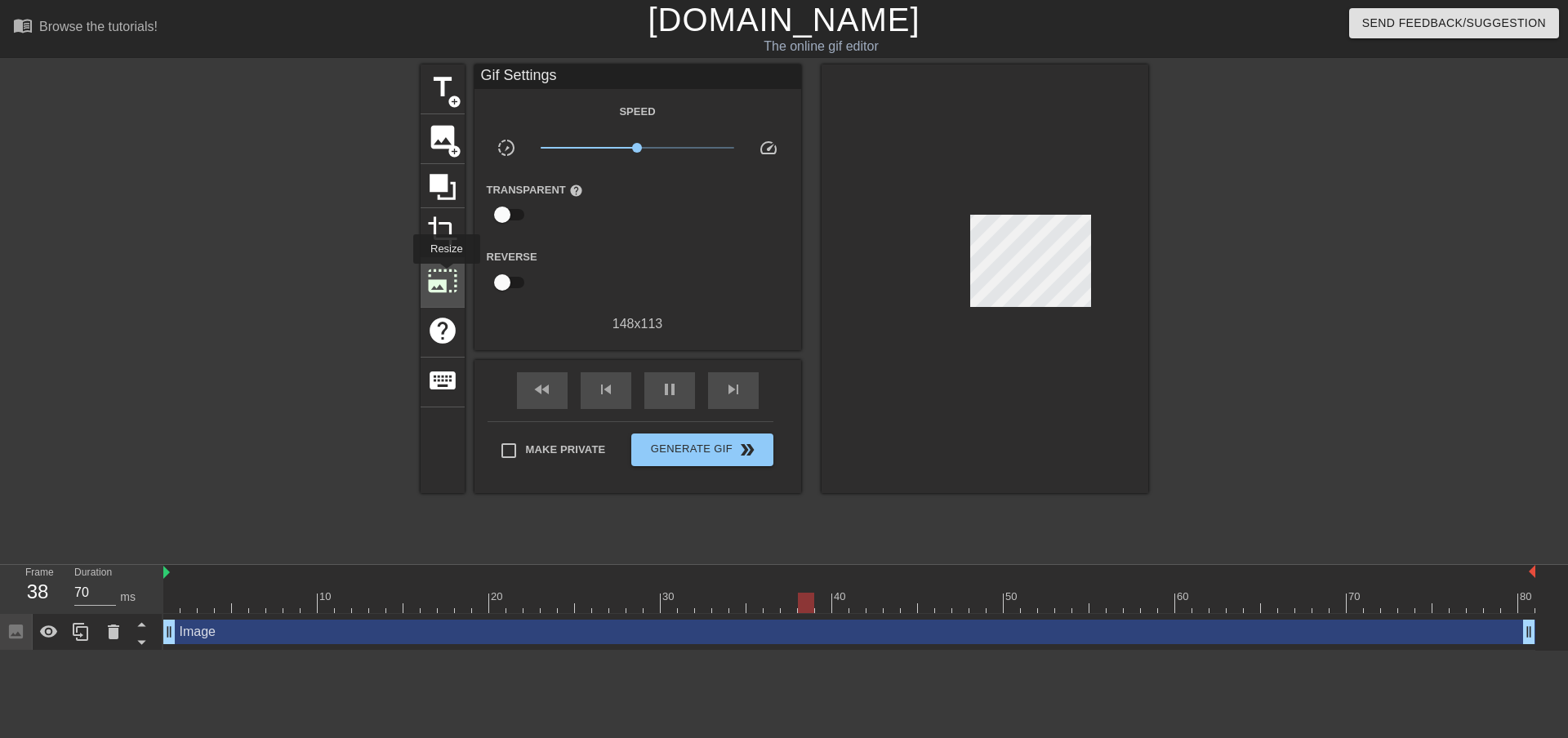
click at [445, 275] on span "photo_size_select_large" at bounding box center [443, 281] width 31 height 31
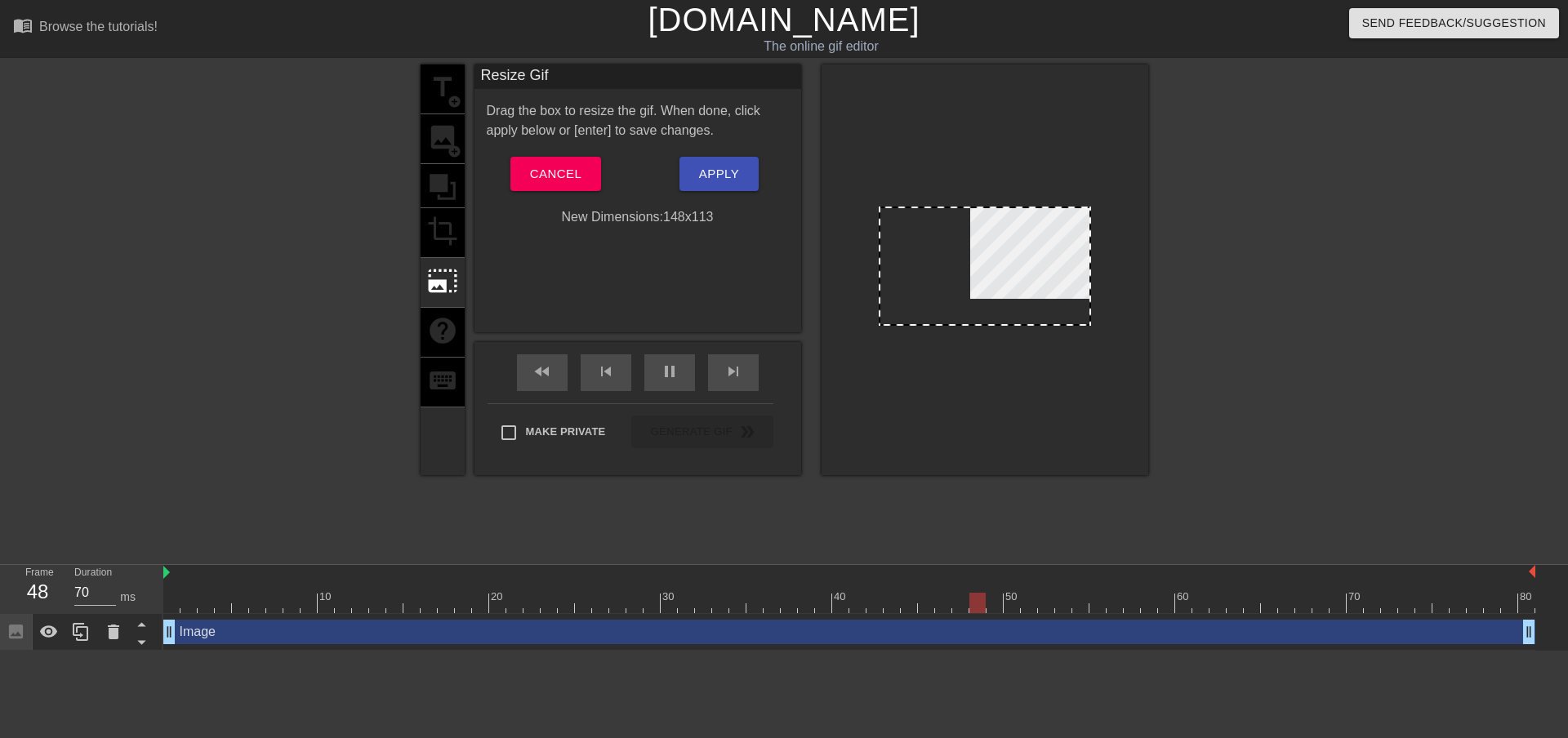
click at [999, 243] on div at bounding box center [985, 266] width 212 height 119
click at [440, 143] on div "title add_circle image add_circle crop photo_size_select_large help keyboard" at bounding box center [443, 269] width 44 height 411
click at [582, 187] on button "Cancel" at bounding box center [556, 173] width 90 height 34
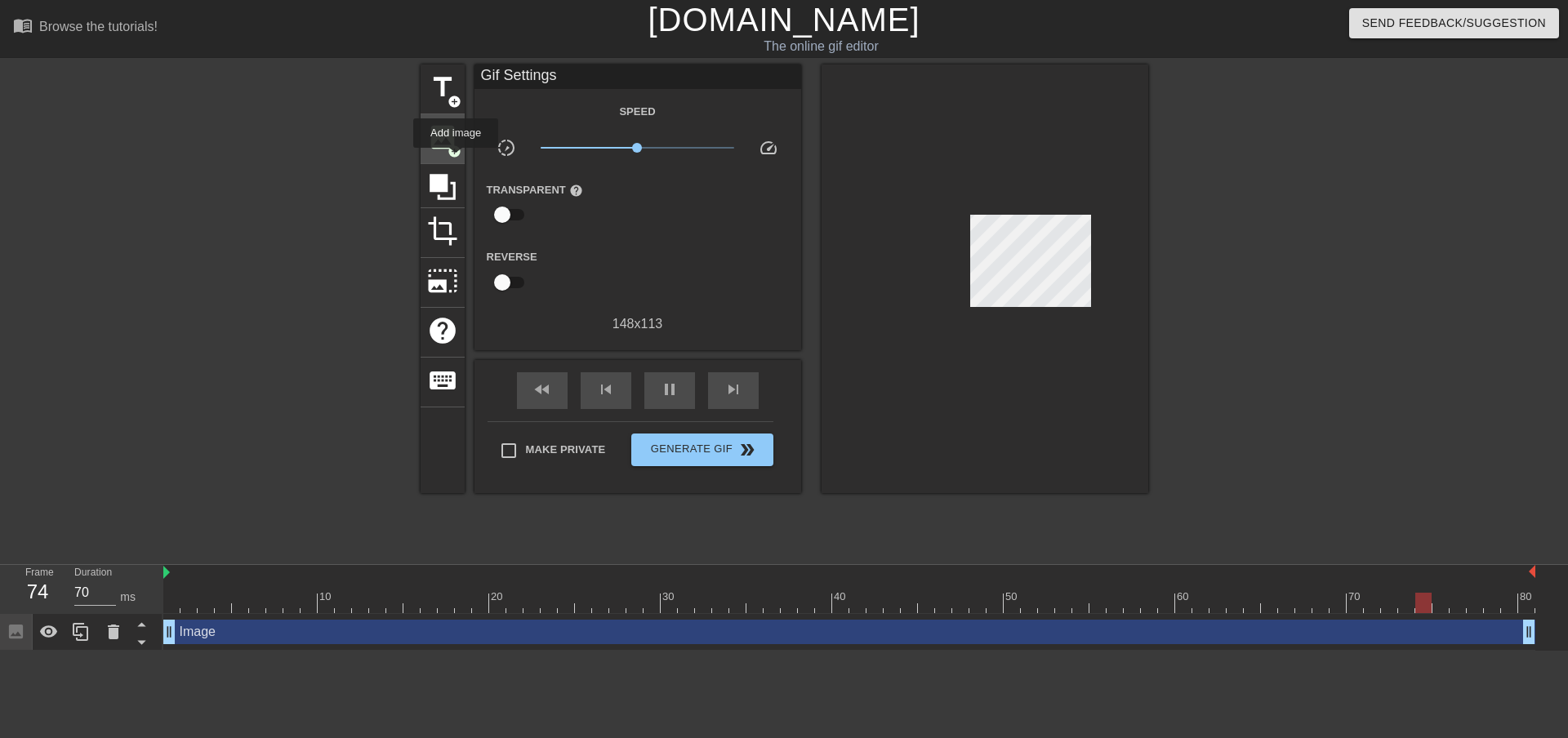
click at [458, 156] on span "add_circle" at bounding box center [454, 151] width 14 height 14
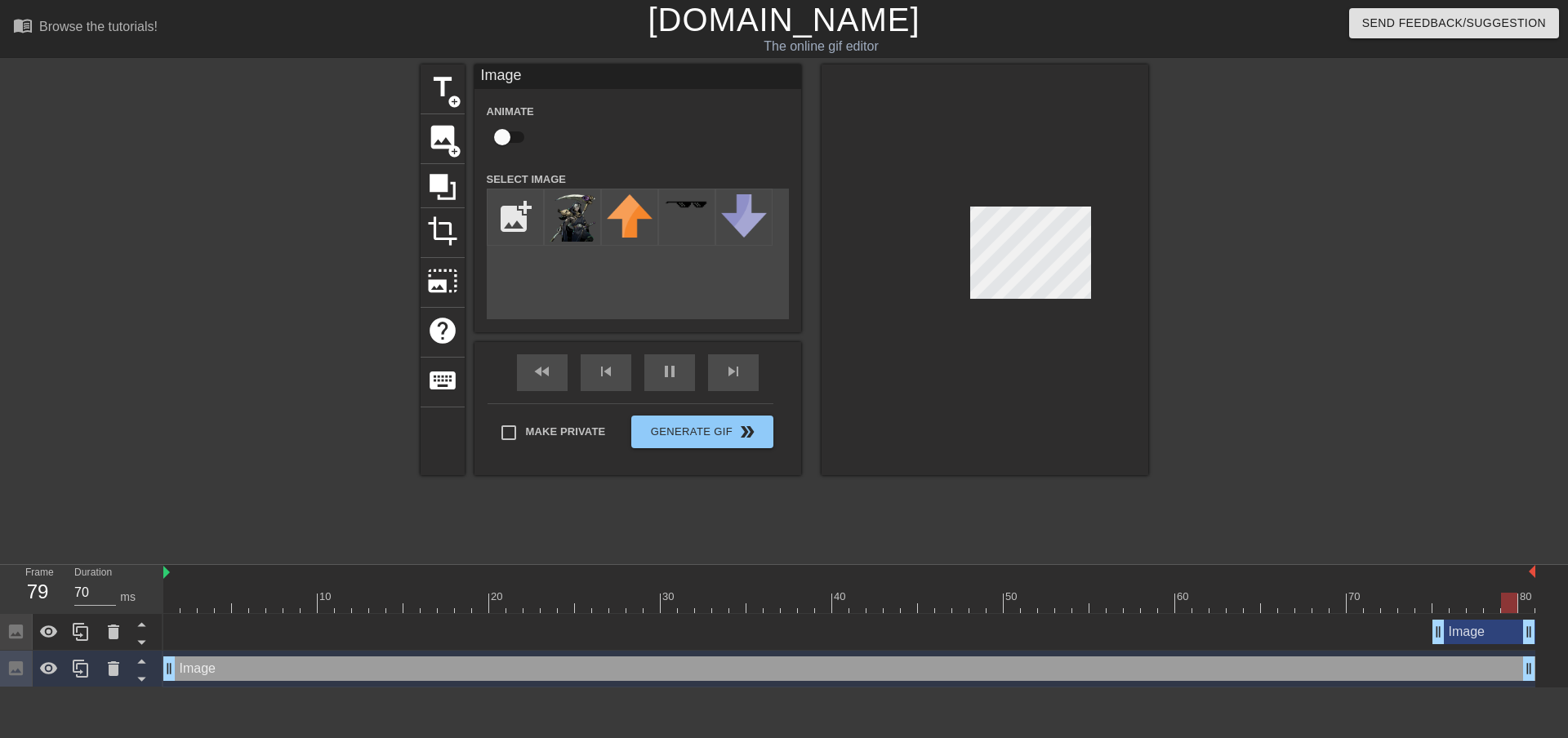
click at [1346, 321] on div at bounding box center [1291, 309] width 245 height 490
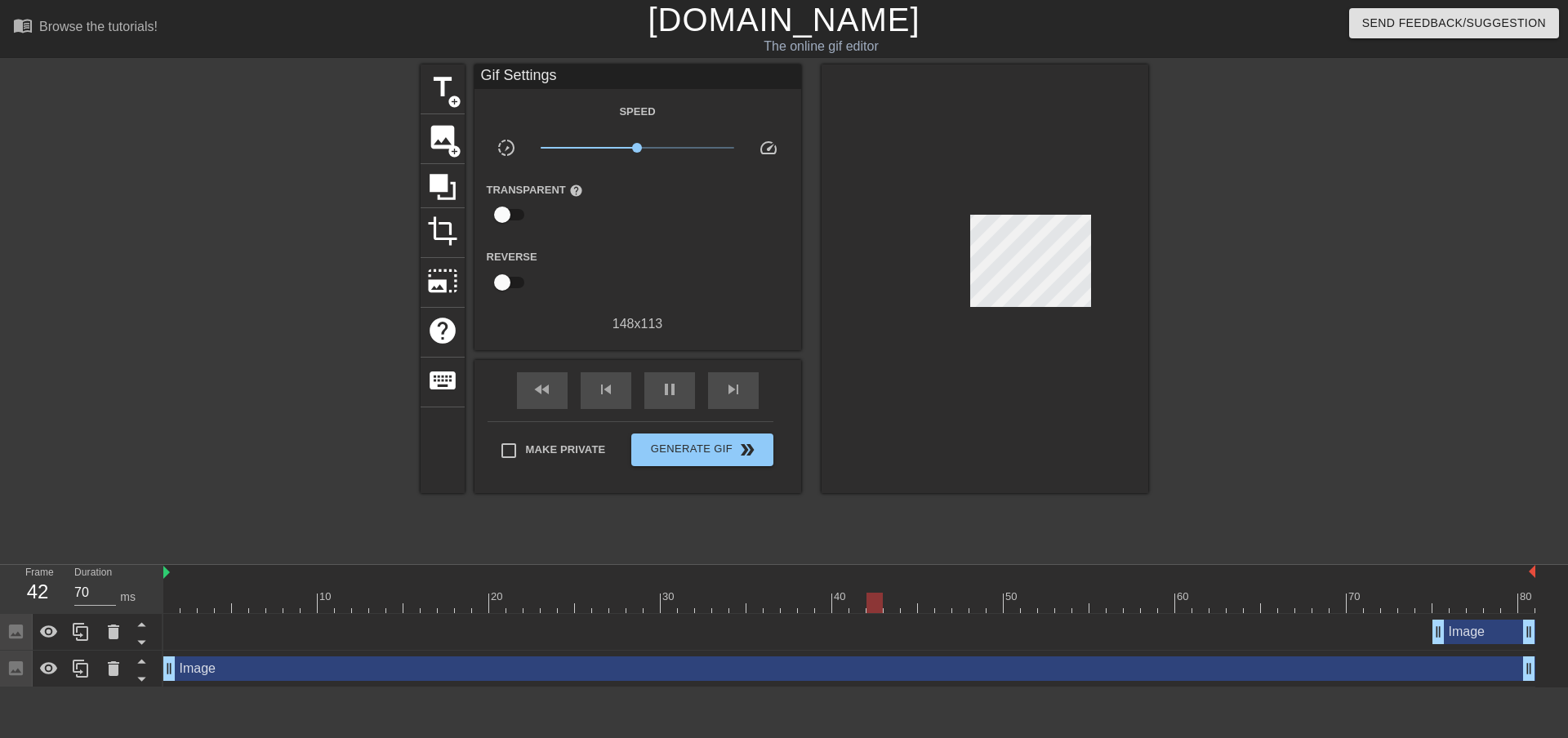
click at [1467, 624] on div "Image drag_handle drag_handle" at bounding box center [1484, 632] width 103 height 25
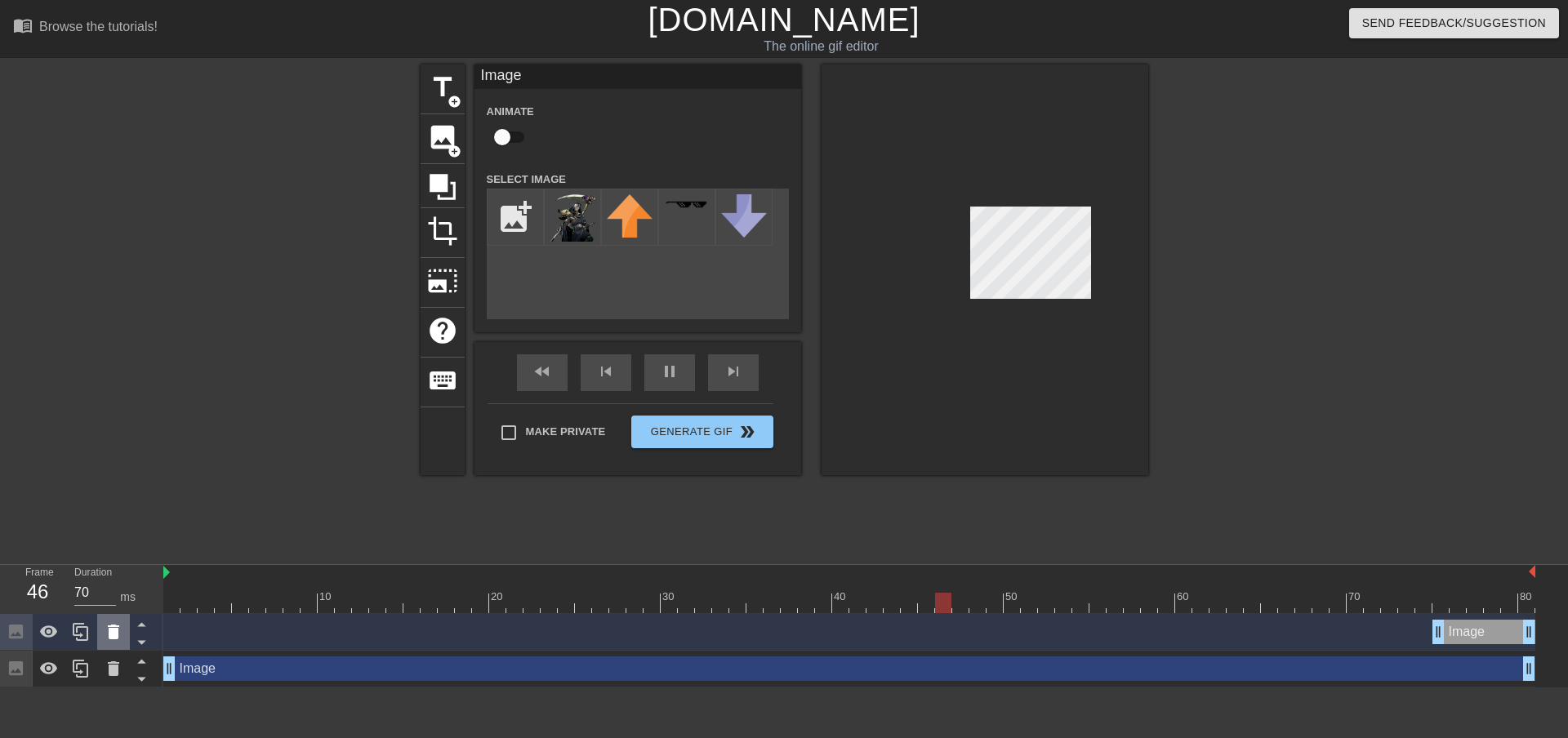
click at [110, 629] on icon at bounding box center [114, 632] width 11 height 15
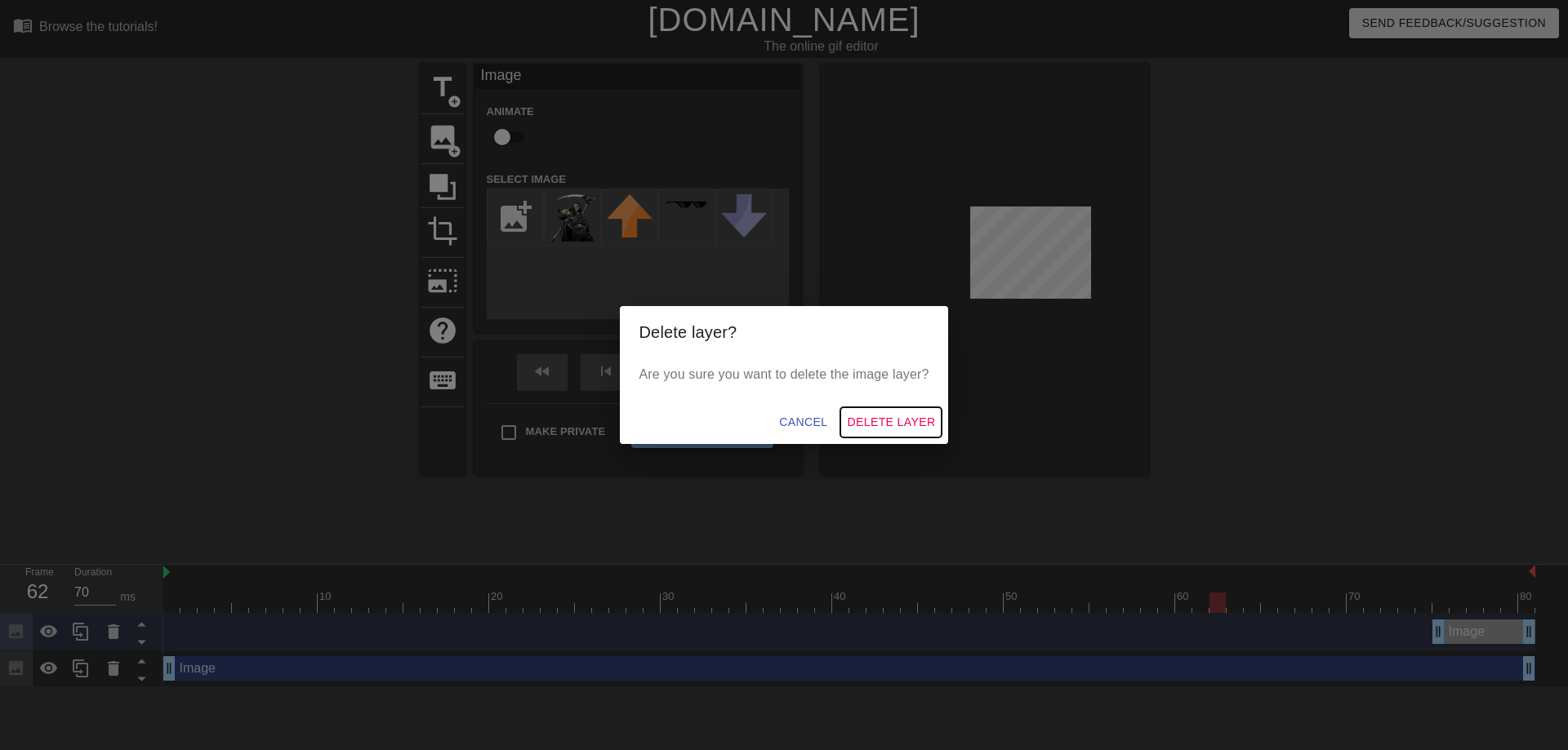
click at [919, 426] on span "Delete Layer" at bounding box center [892, 423] width 89 height 20
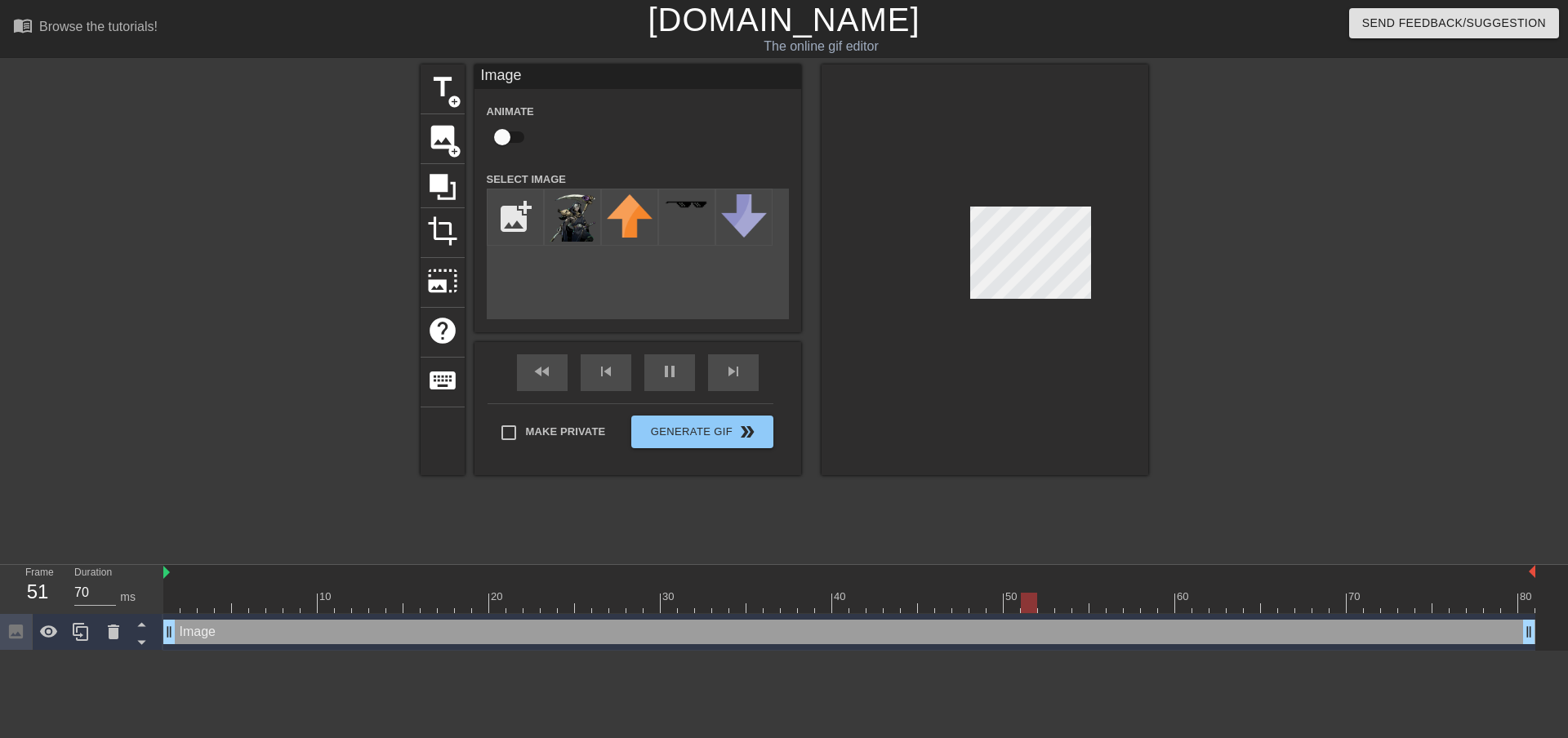
click at [1347, 333] on div at bounding box center [1291, 309] width 245 height 490
click at [507, 220] on input "file" at bounding box center [515, 217] width 55 height 55
type input "C:\fakepath\thanatos.gif"
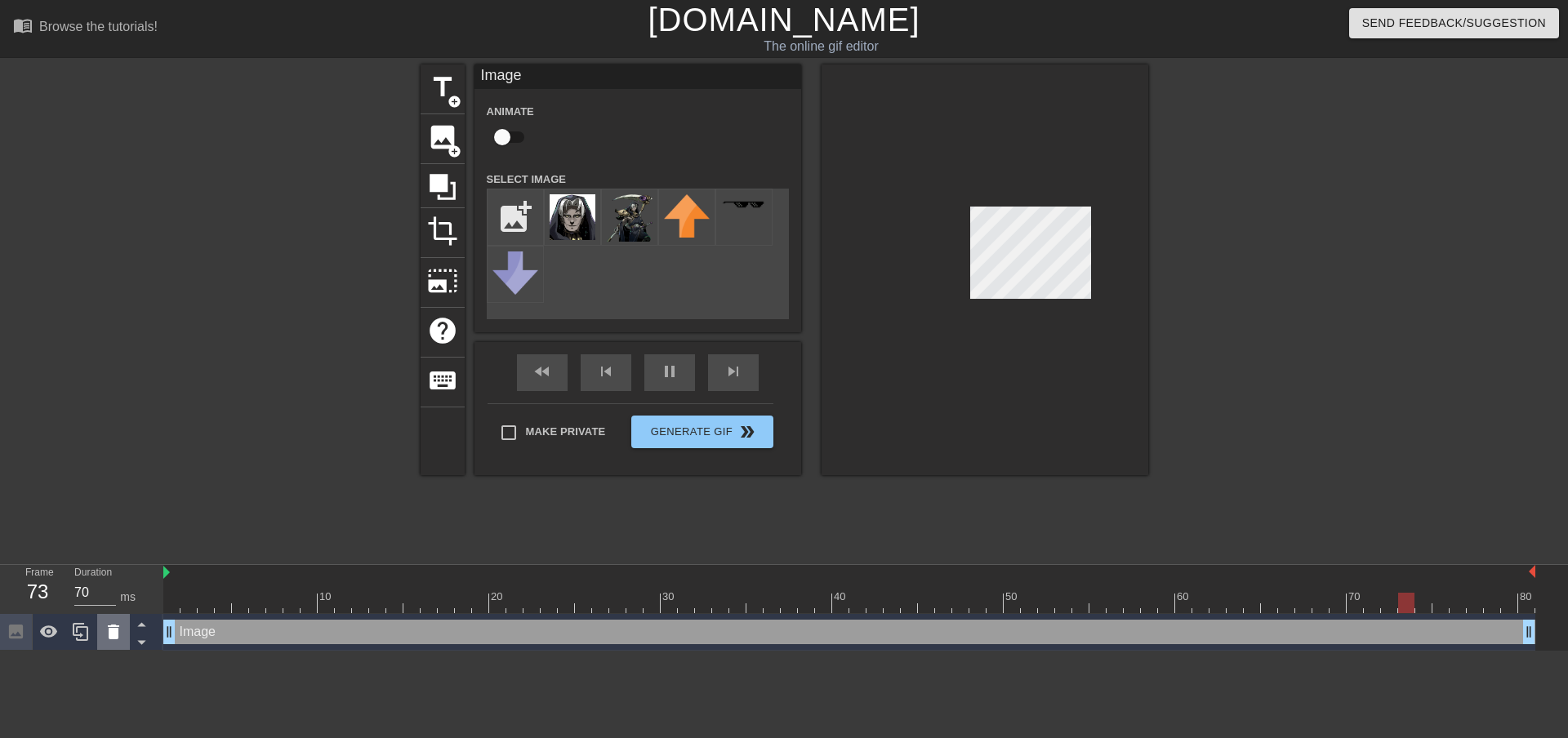
click at [113, 630] on icon at bounding box center [114, 632] width 11 height 15
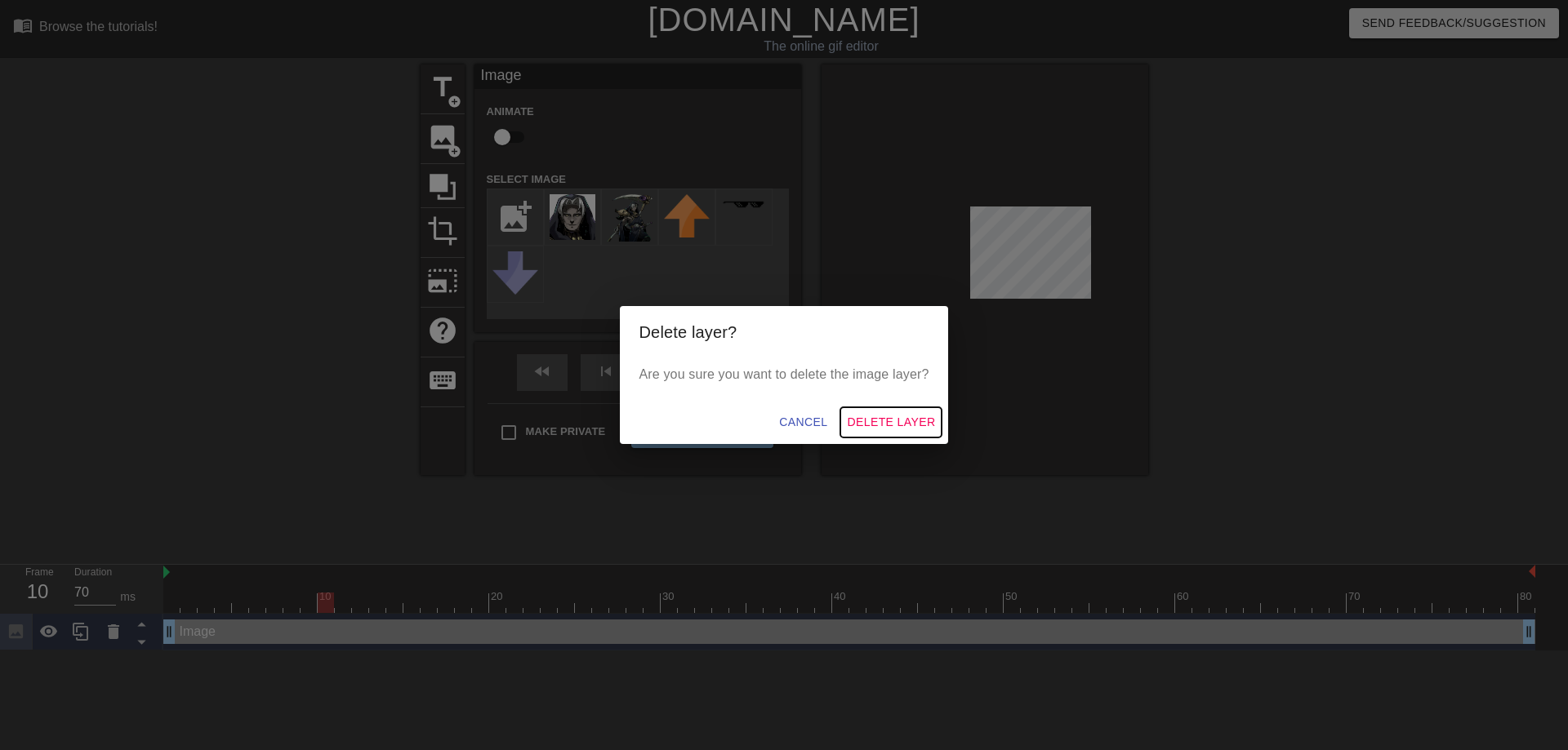
click at [895, 423] on span "Delete Layer" at bounding box center [892, 423] width 89 height 20
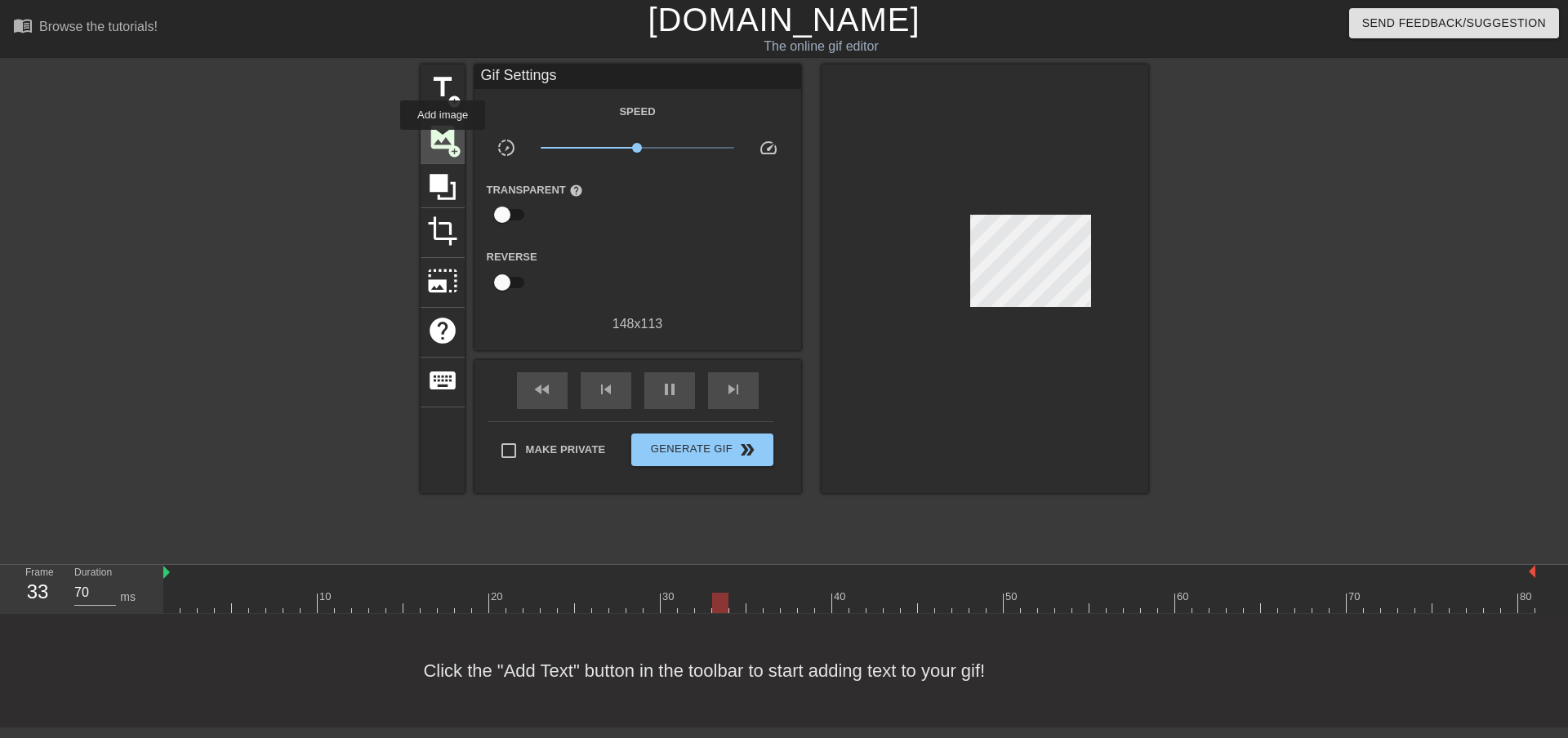
click at [438, 140] on span "image" at bounding box center [443, 137] width 31 height 31
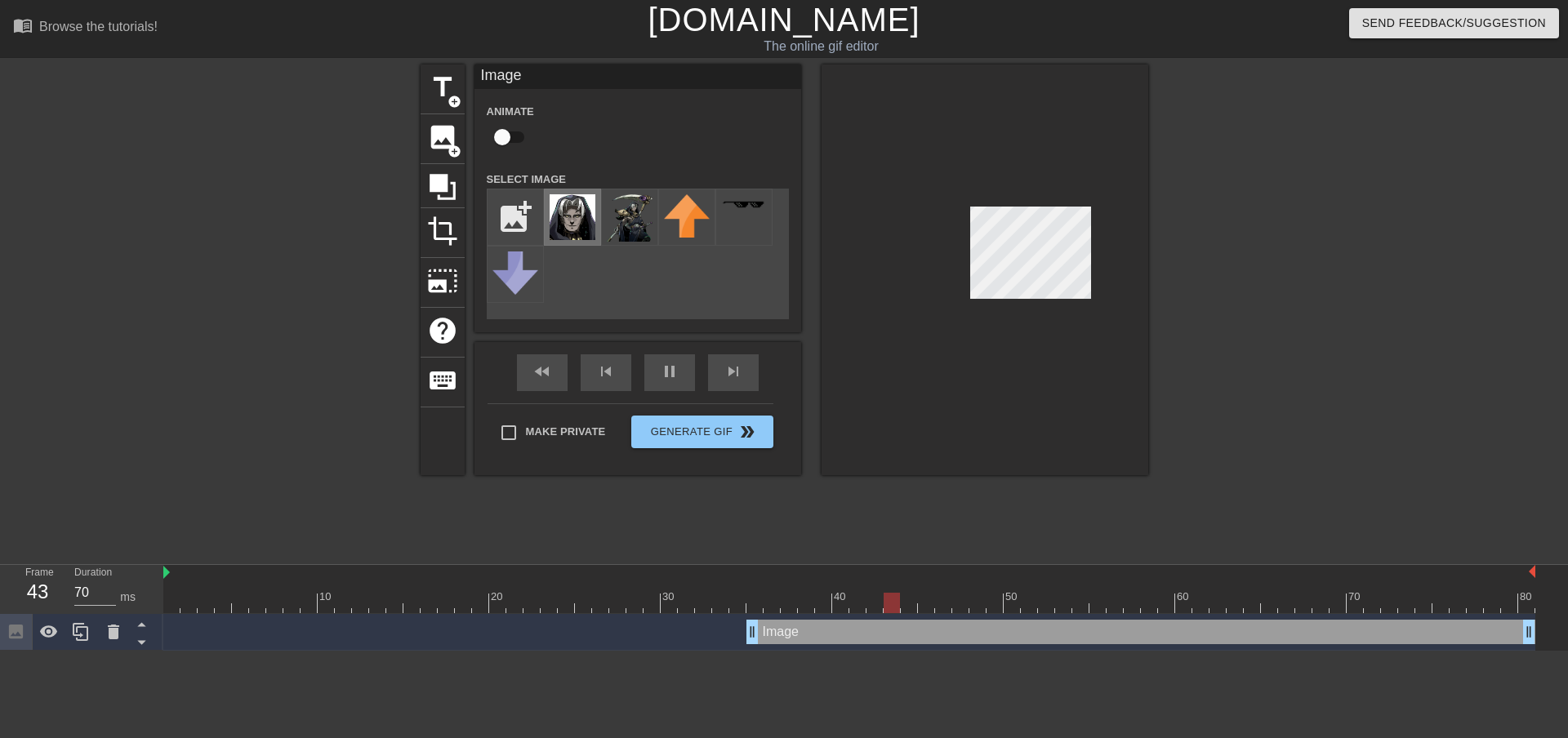
click at [573, 224] on img at bounding box center [573, 218] width 46 height 46
click at [827, 636] on div "Image drag_handle drag_handle" at bounding box center [1141, 632] width 789 height 25
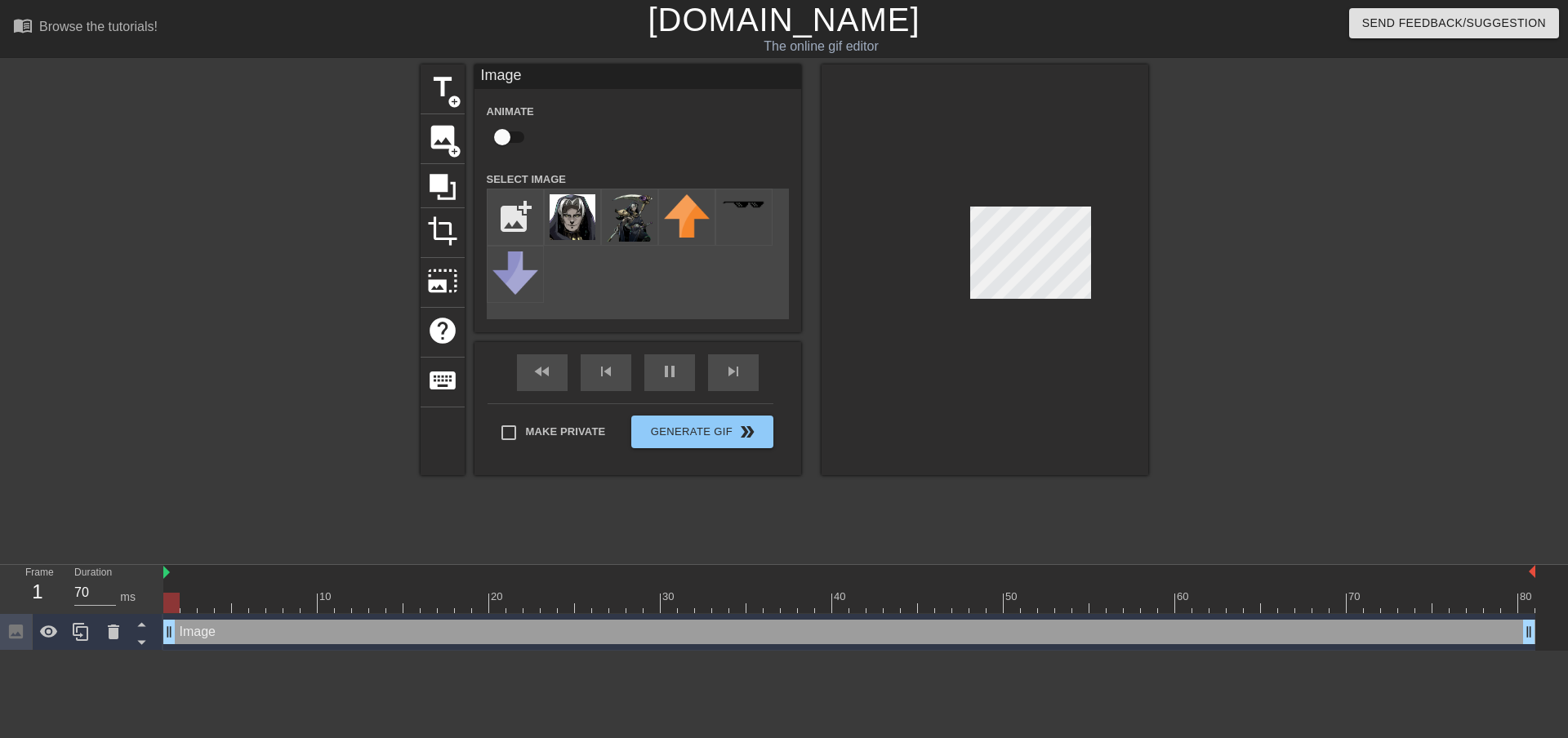
drag, startPoint x: 748, startPoint y: 630, endPoint x: 161, endPoint y: 613, distance: 587.2
click at [162, 614] on div "Frame 1 Duration 70 ms 10 20 30 40 50 60 70 80 Image drag_handle drag_handle" at bounding box center [784, 607] width 1568 height 86
click at [1288, 302] on div at bounding box center [1291, 309] width 245 height 490
click at [1418, 305] on div "title add_circle image add_circle crop photo_size_select_large help keyboard Im…" at bounding box center [784, 309] width 1568 height 490
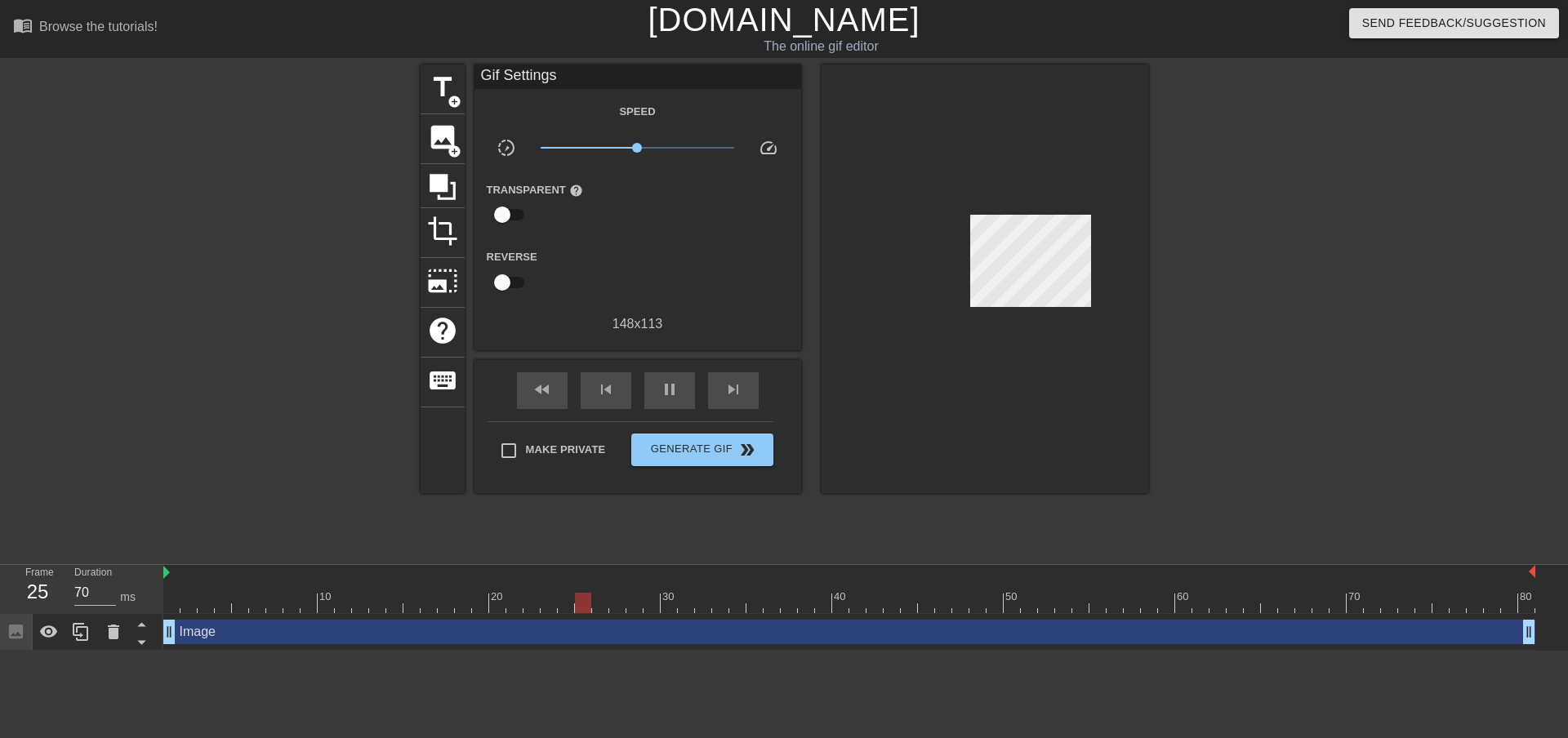
click at [1359, 292] on div at bounding box center [1291, 309] width 245 height 490
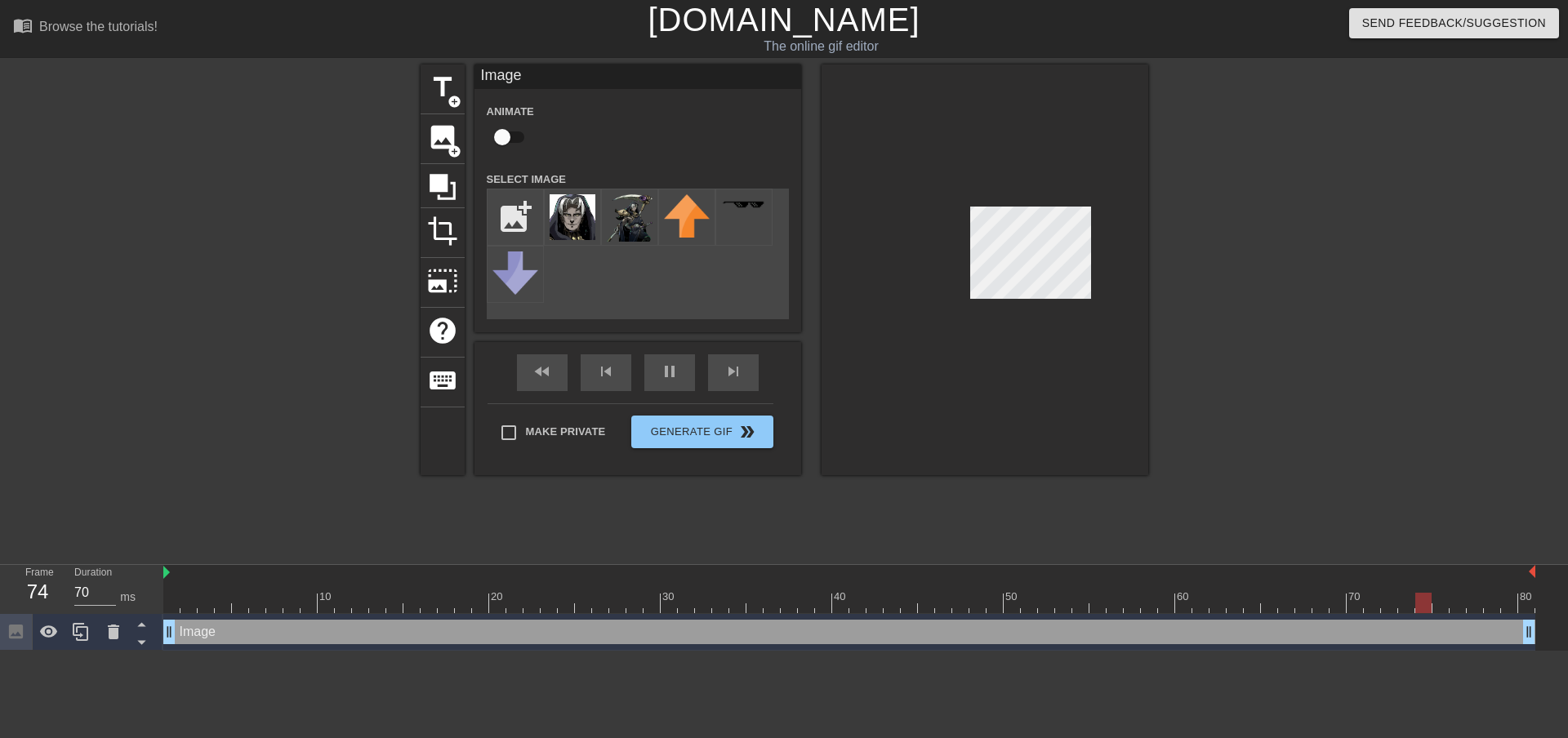
click at [1355, 292] on div at bounding box center [1291, 309] width 245 height 490
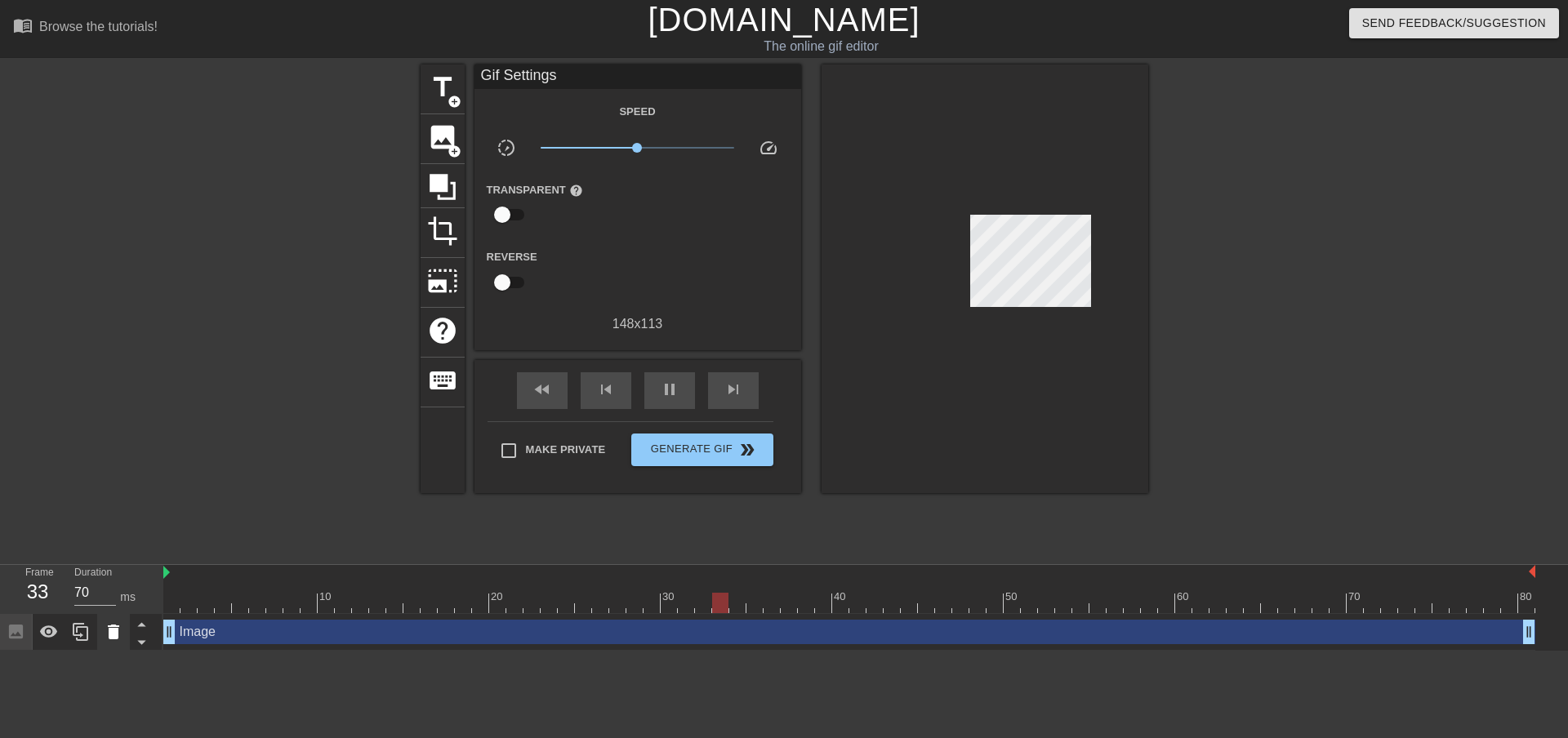
click at [110, 637] on icon at bounding box center [114, 632] width 11 height 15
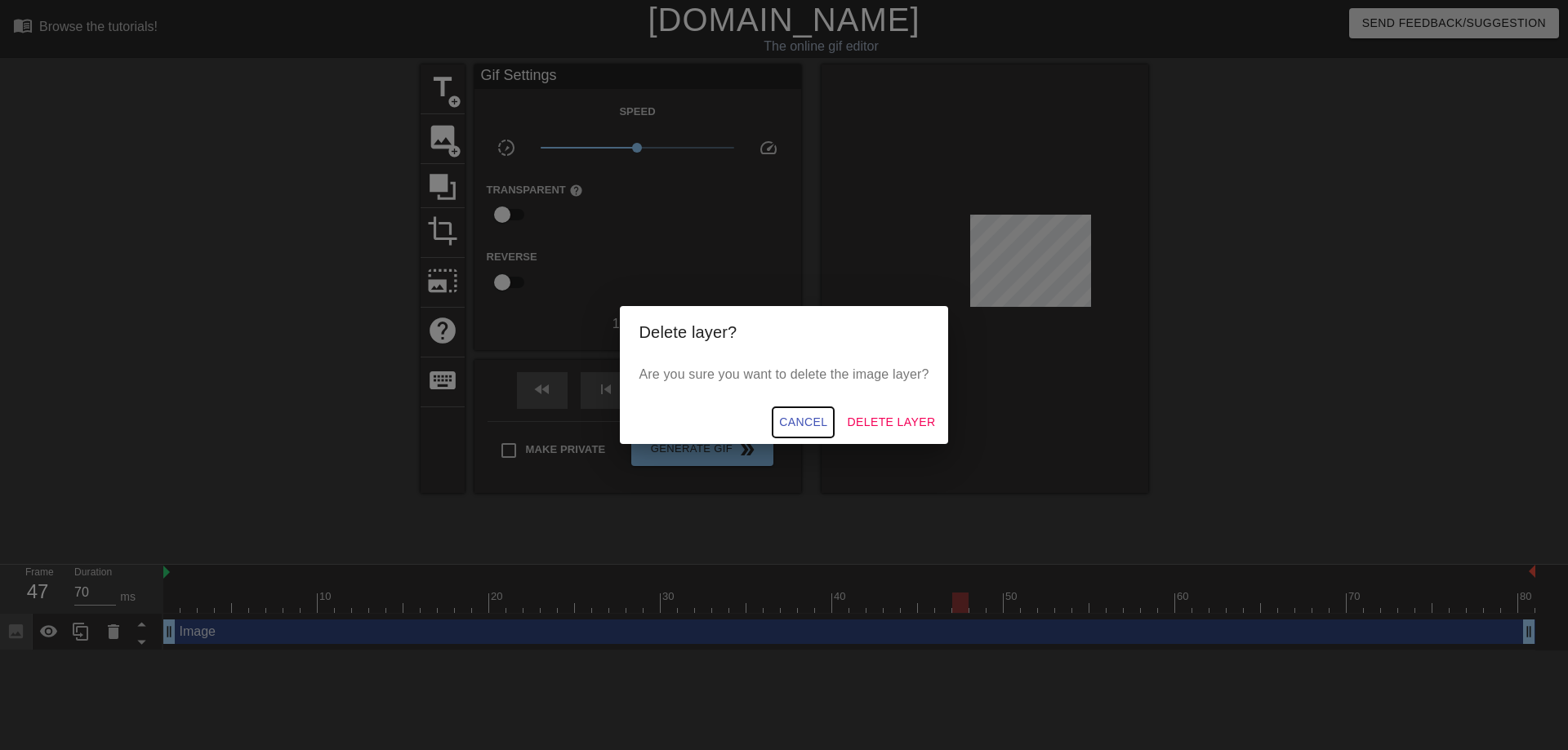
click at [838, 419] on div "Cancel Delete Layer" at bounding box center [784, 423] width 329 height 43
click at [888, 417] on span "Delete Layer" at bounding box center [892, 423] width 89 height 20
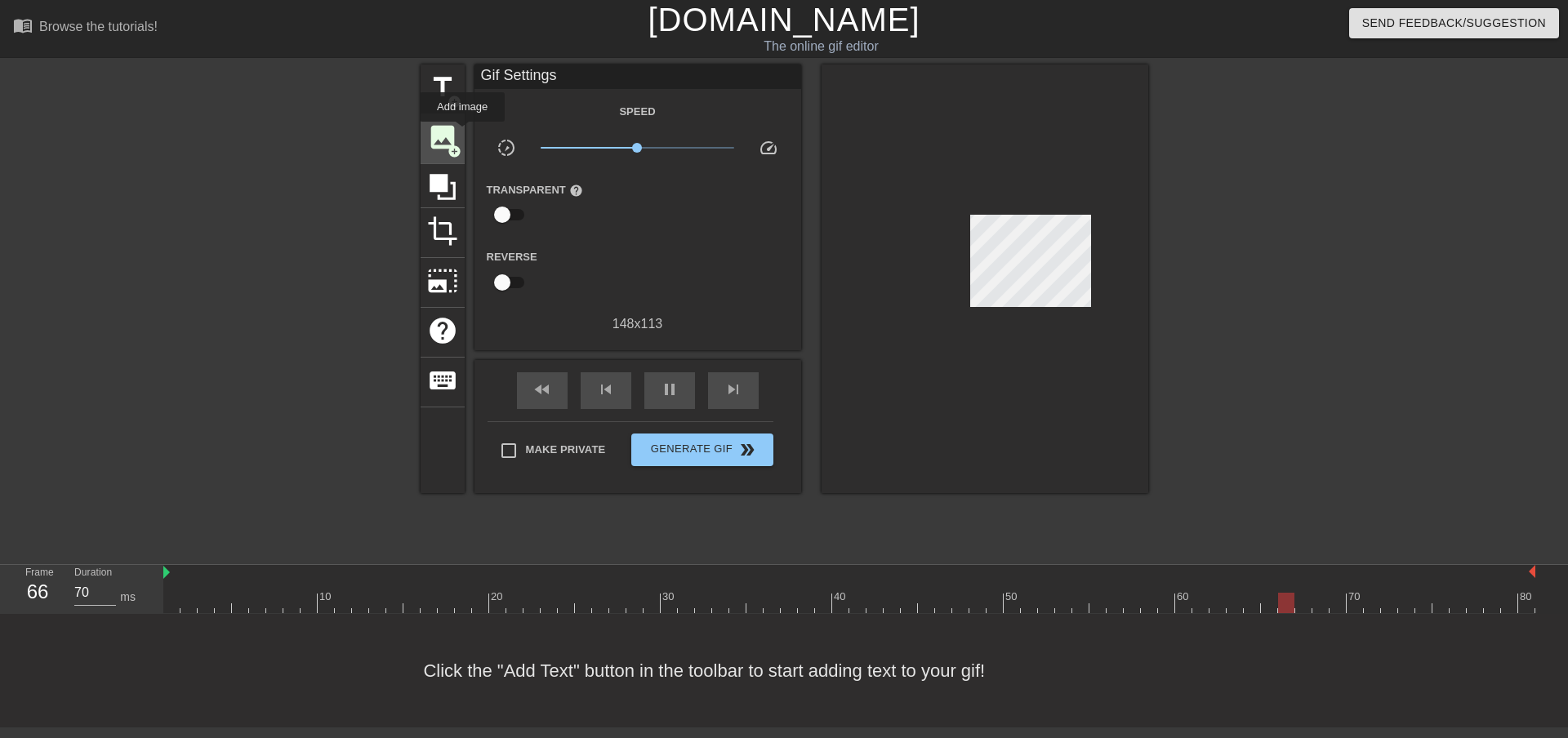
click at [463, 134] on div "image add_circle" at bounding box center [443, 139] width 44 height 50
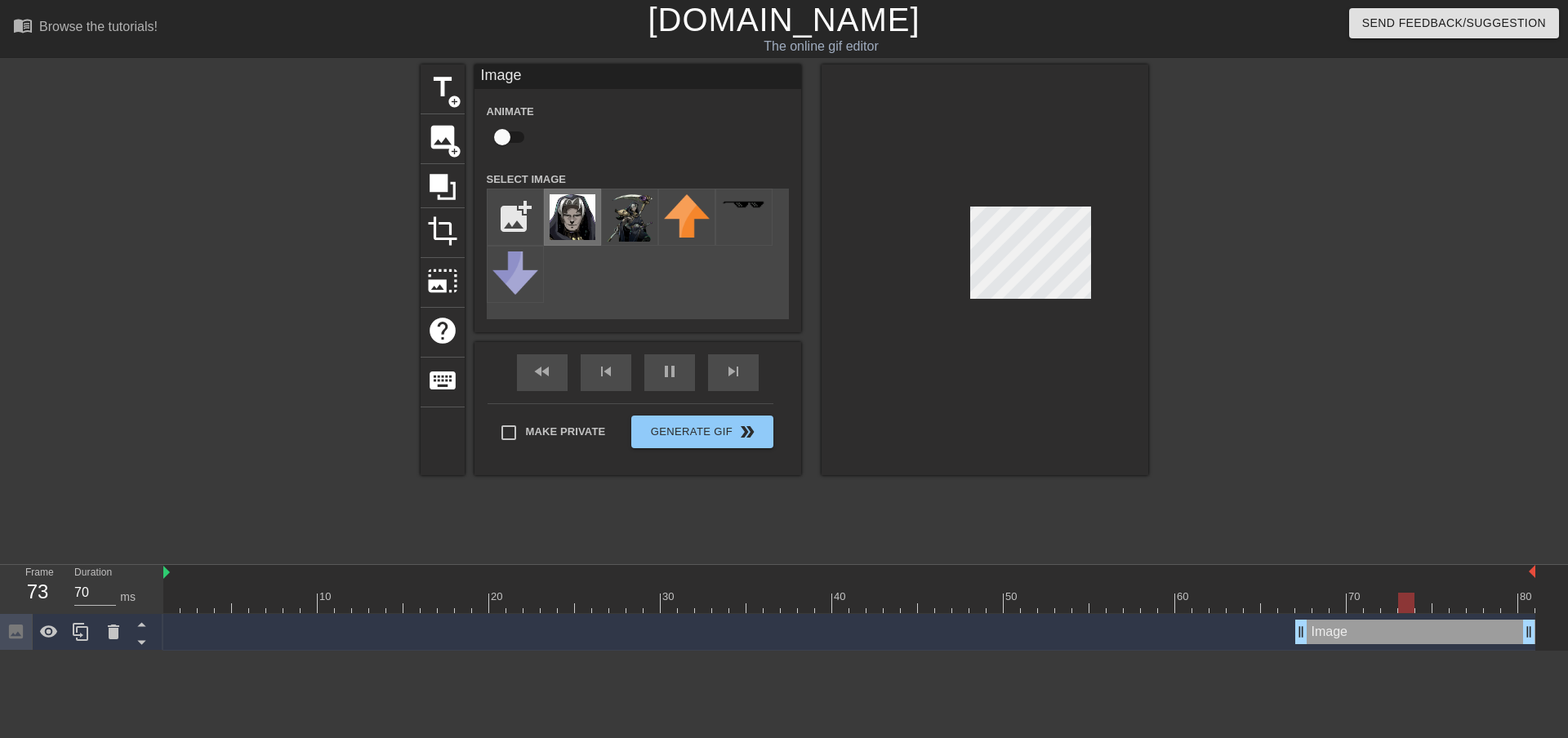
click at [570, 201] on img at bounding box center [573, 218] width 46 height 46
click at [632, 208] on img at bounding box center [630, 218] width 46 height 47
click at [1357, 642] on div "Image drag_handle drag_handle" at bounding box center [1416, 632] width 240 height 25
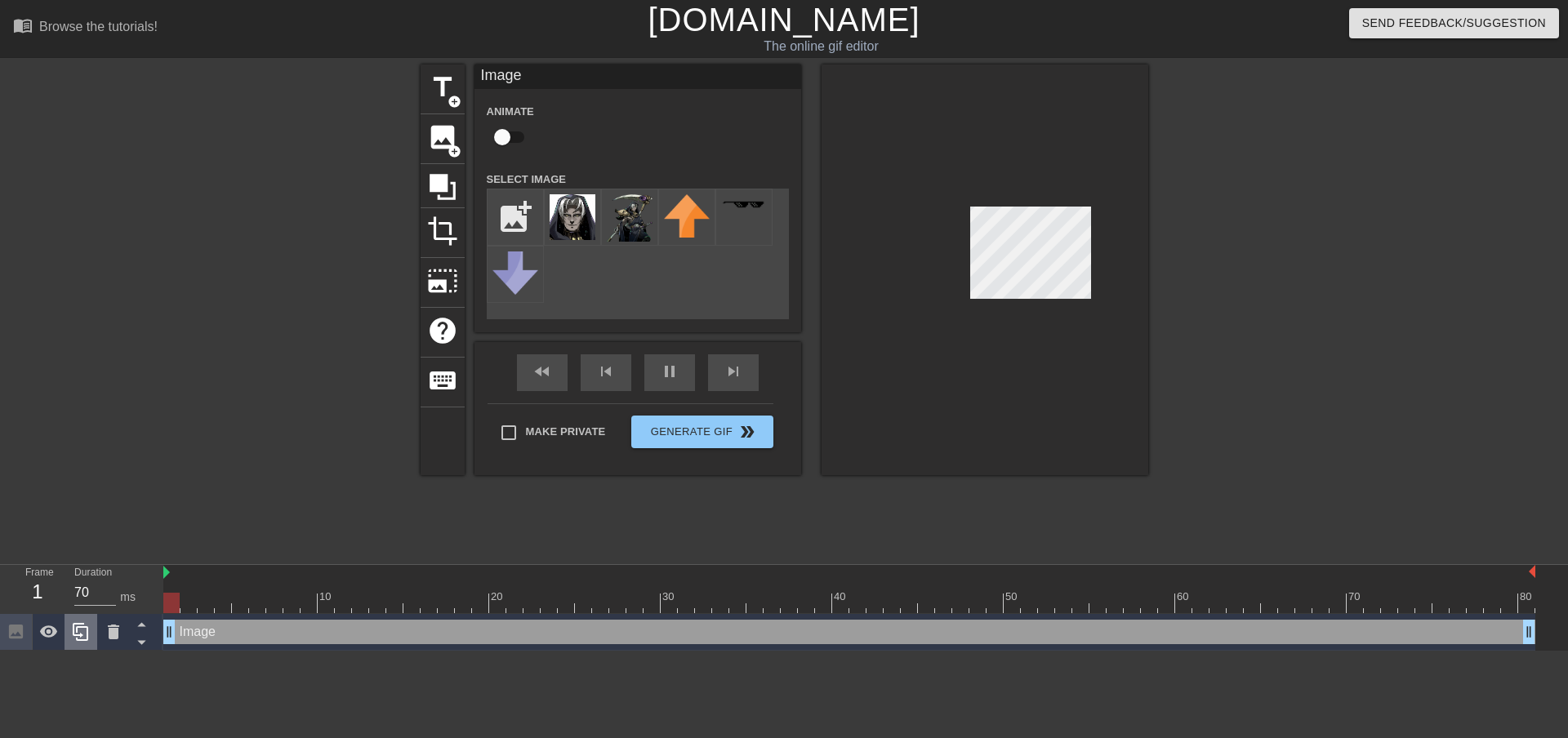
drag, startPoint x: 1301, startPoint y: 635, endPoint x: 75, endPoint y: 633, distance: 1226.0
click at [75, 634] on div "Frame 1 Duration 70 ms 10 20 30 40 50 60 70 80 Image drag_handle drag_handle" at bounding box center [784, 607] width 1568 height 86
click at [1383, 285] on div at bounding box center [1291, 309] width 245 height 490
click at [1322, 299] on div at bounding box center [1291, 309] width 245 height 490
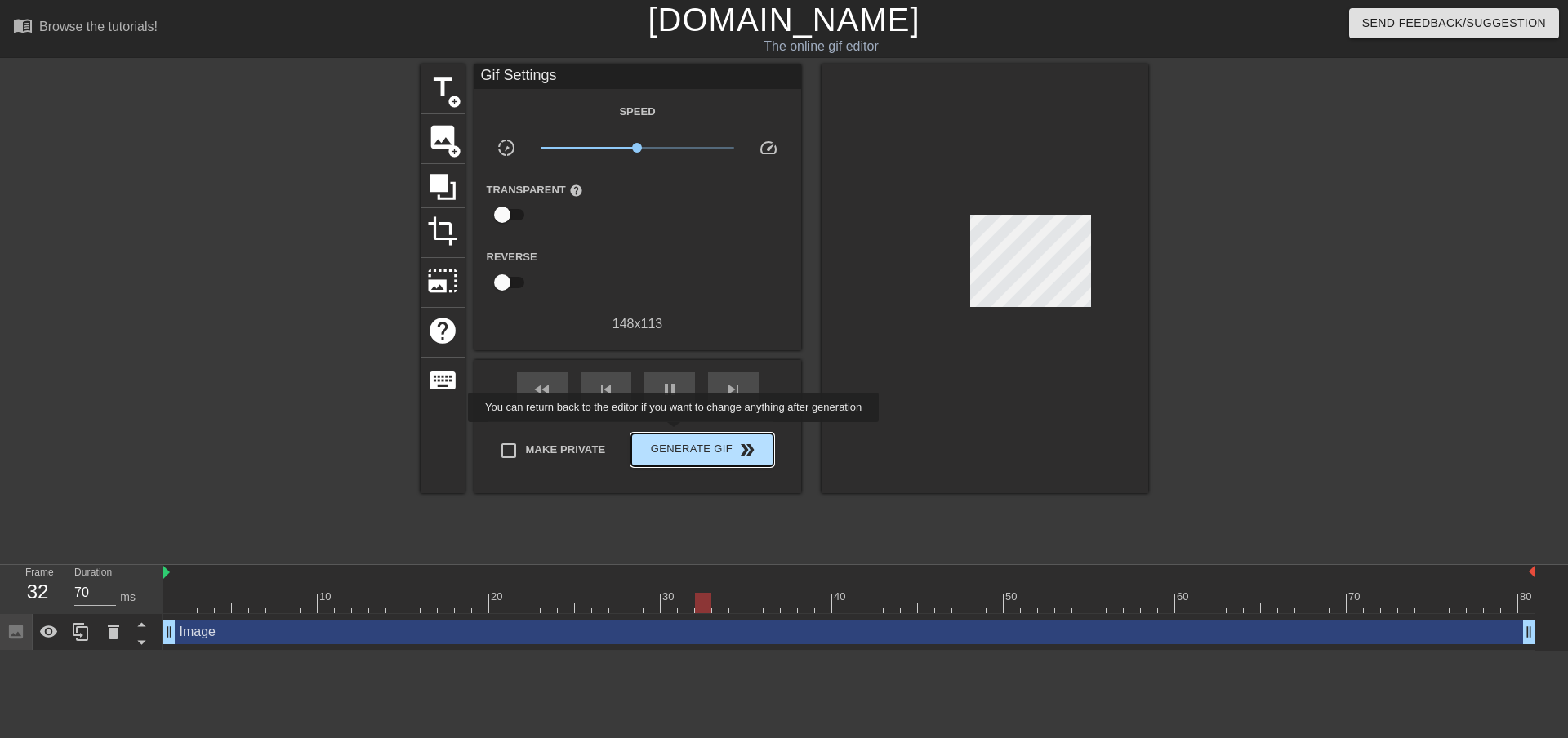
click at [673, 445] on span "Generate Gif double_arrow" at bounding box center [701, 449] width 128 height 19
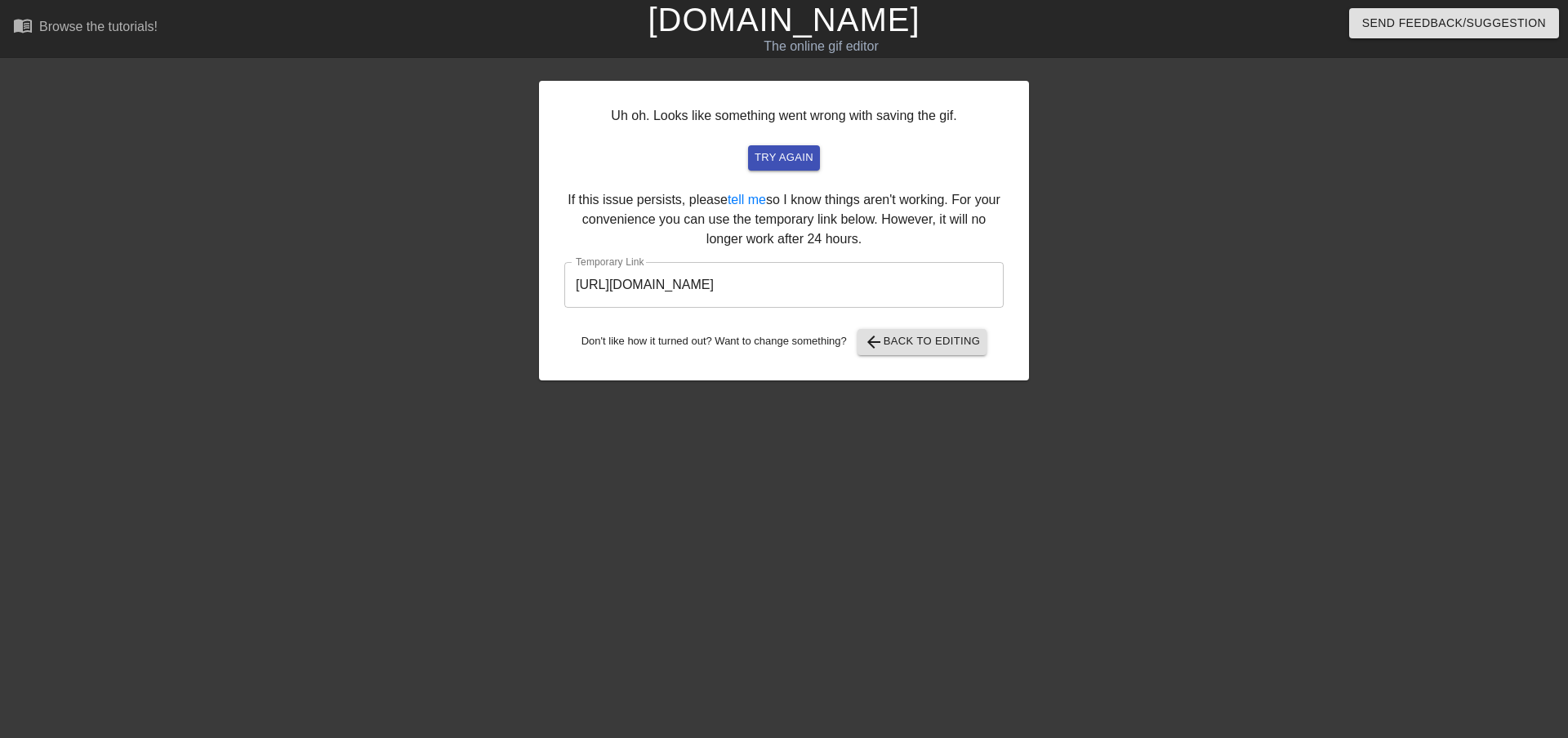
click at [650, 187] on div "Uh oh. Looks like something went wrong with saving the gif. try again If this i…" at bounding box center [784, 231] width 490 height 300
click at [796, 158] on span "try again" at bounding box center [784, 158] width 59 height 18
